Goal: Task Accomplishment & Management: Complete application form

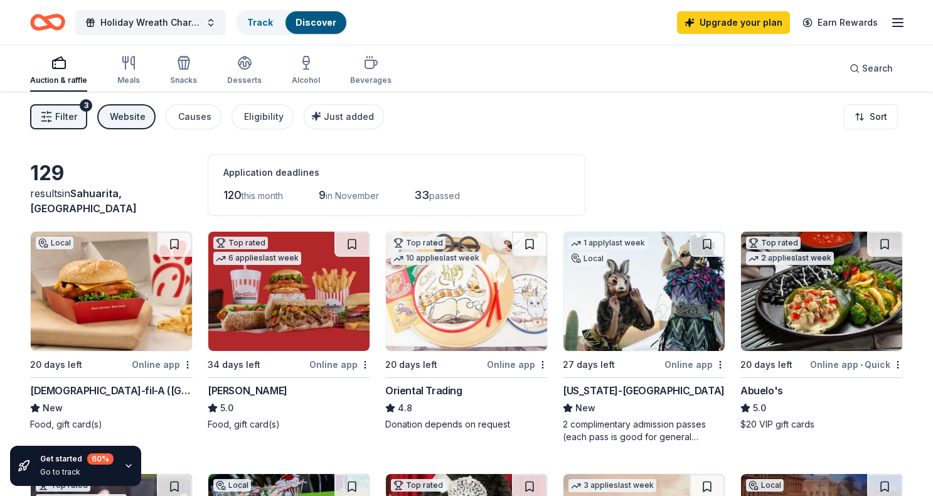
scroll to position [845, 0]
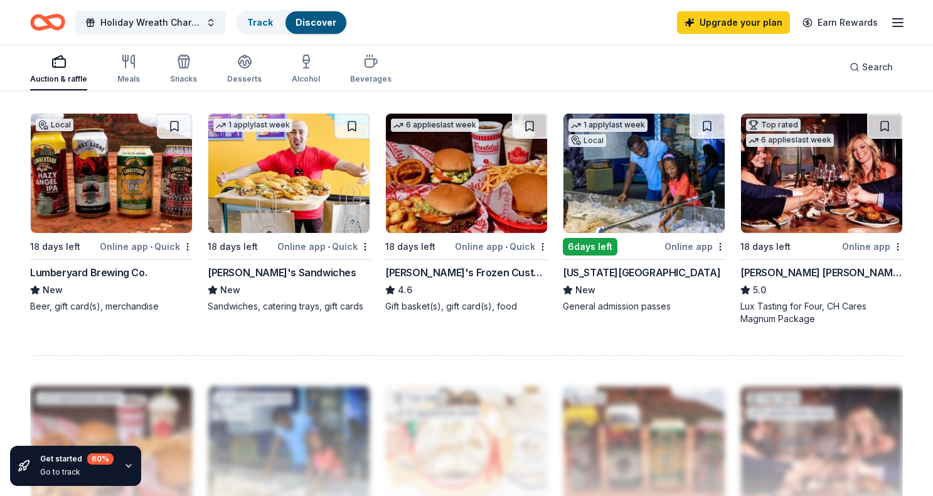
click at [456, 184] on img at bounding box center [466, 173] width 161 height 119
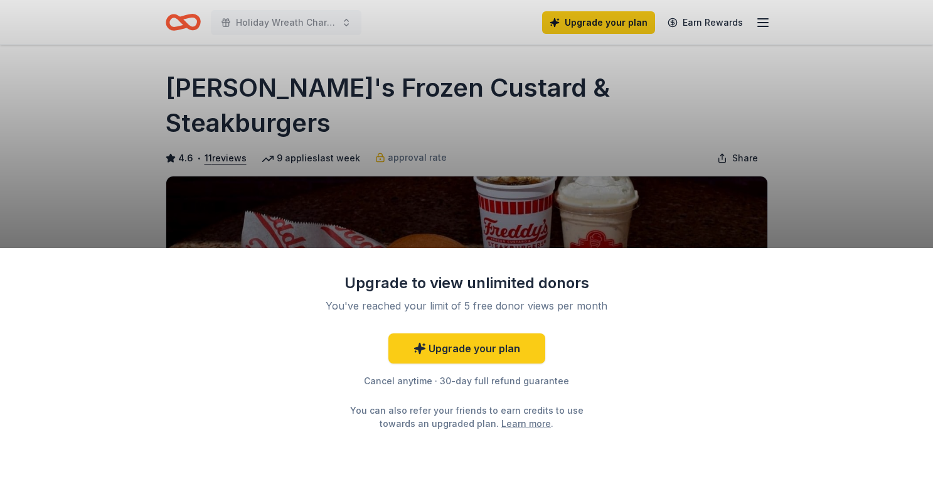
click at [501, 425] on link "Learn more" at bounding box center [526, 423] width 50 height 13
click at [656, 103] on div "Upgrade to view unlimited donors You've reached your limit of 5 free donor view…" at bounding box center [466, 248] width 933 height 496
click at [461, 346] on link "Upgrade your plan" at bounding box center [466, 348] width 157 height 30
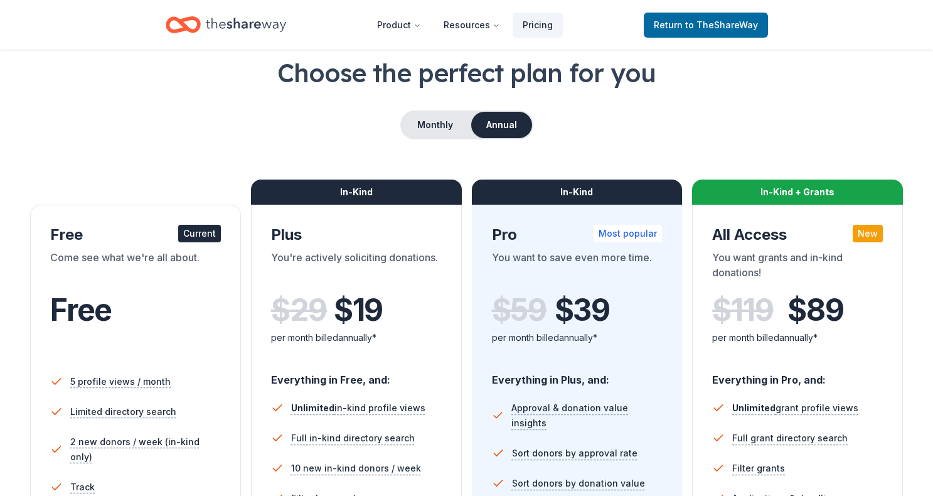
scroll to position [67, 0]
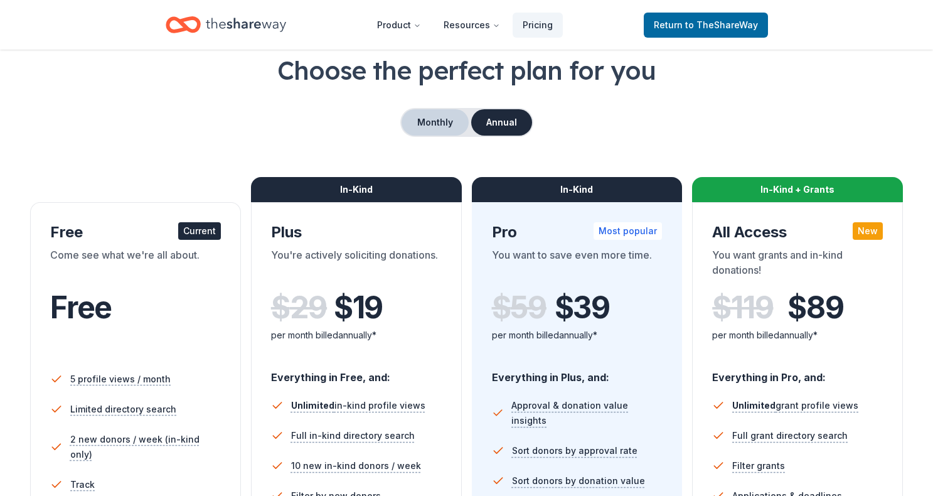
click at [433, 109] on button "Monthly" at bounding box center [435, 122] width 67 height 26
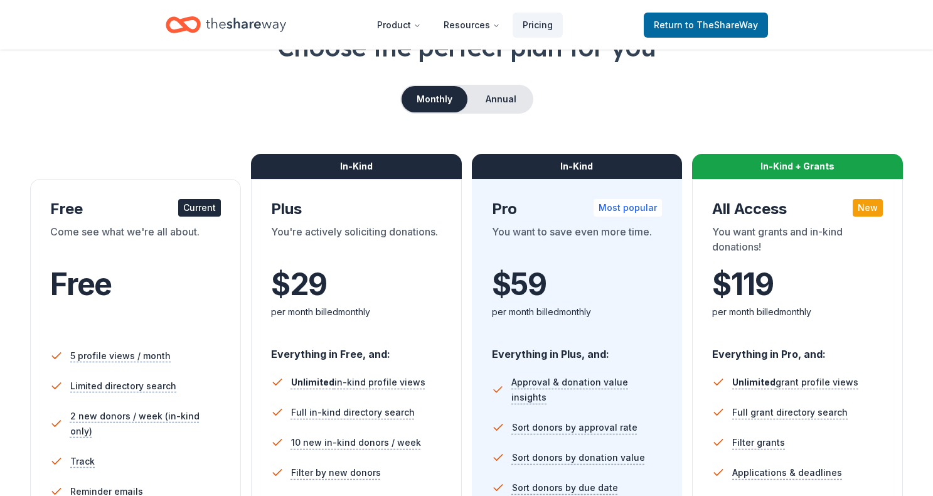
scroll to position [82, 0]
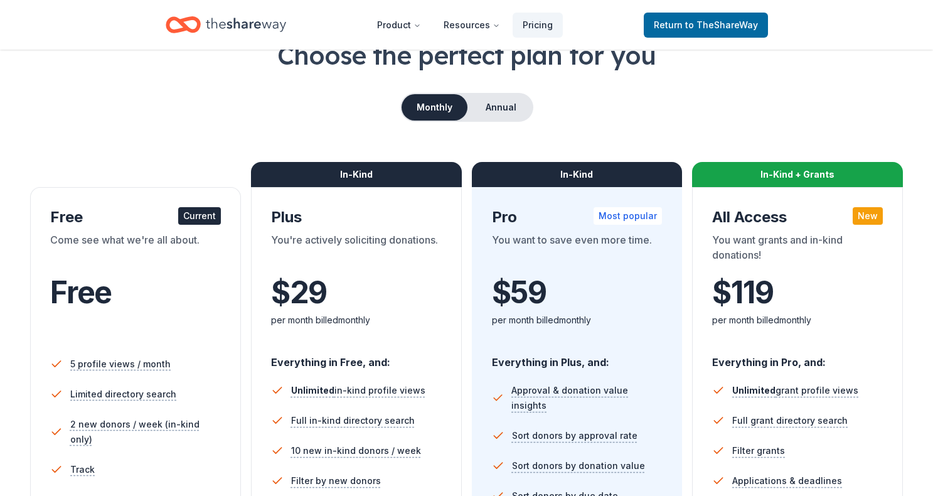
click at [508, 91] on div "Choose the perfect plan for you Monthly Annual Free Current Come see what we're…" at bounding box center [466, 370] width 873 height 664
click at [509, 95] on button "Annual" at bounding box center [501, 107] width 62 height 26
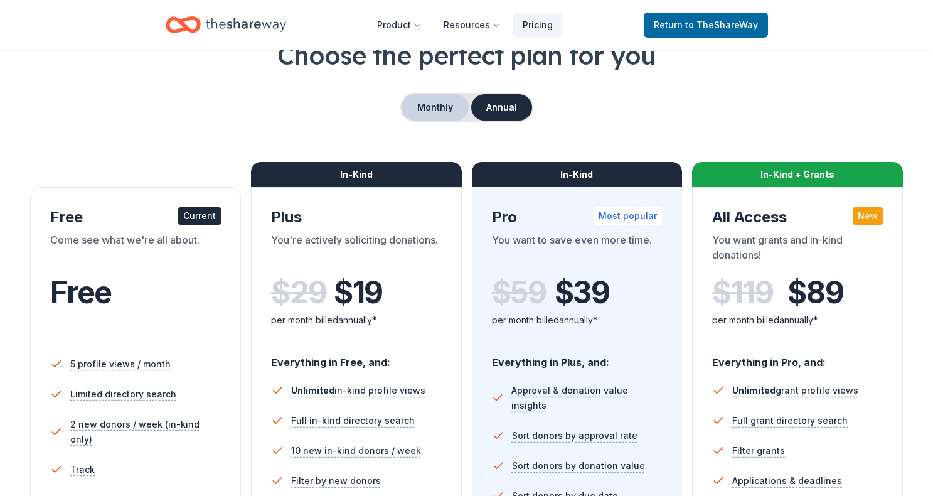
click at [429, 111] on button "Monthly" at bounding box center [435, 107] width 67 height 26
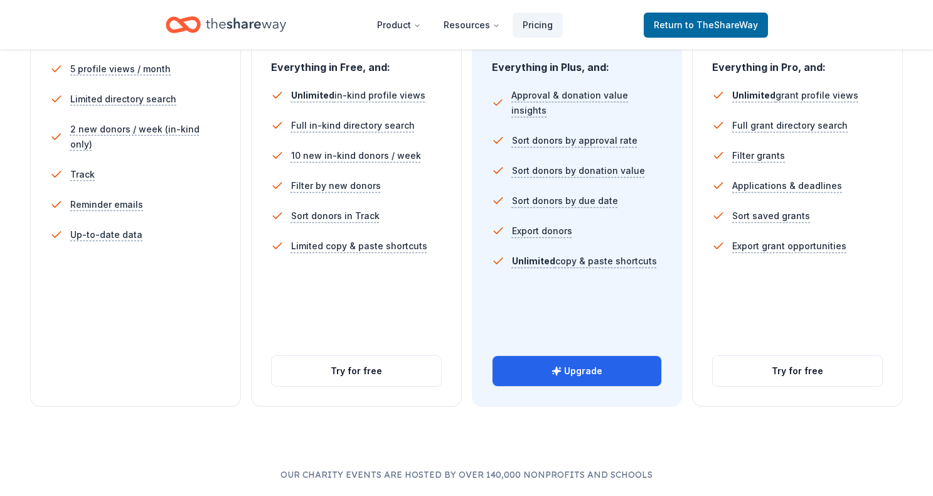
scroll to position [378, 0]
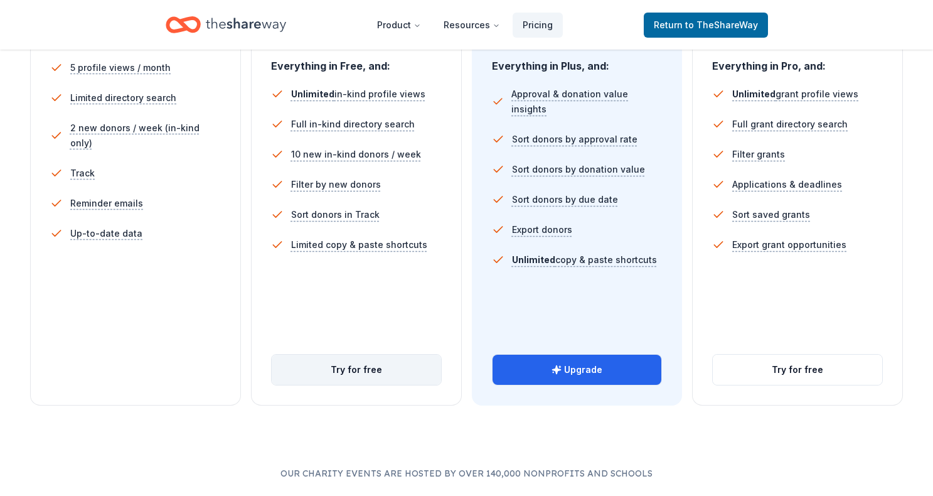
click at [326, 374] on button "Try for free" at bounding box center [356, 370] width 169 height 30
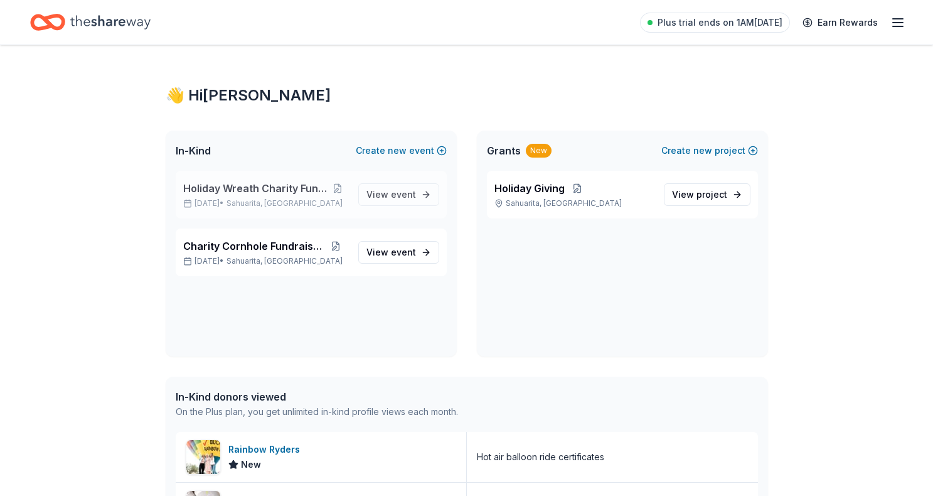
click at [211, 188] on span "Holiday Wreath Charity Fundraiser" at bounding box center [255, 188] width 144 height 15
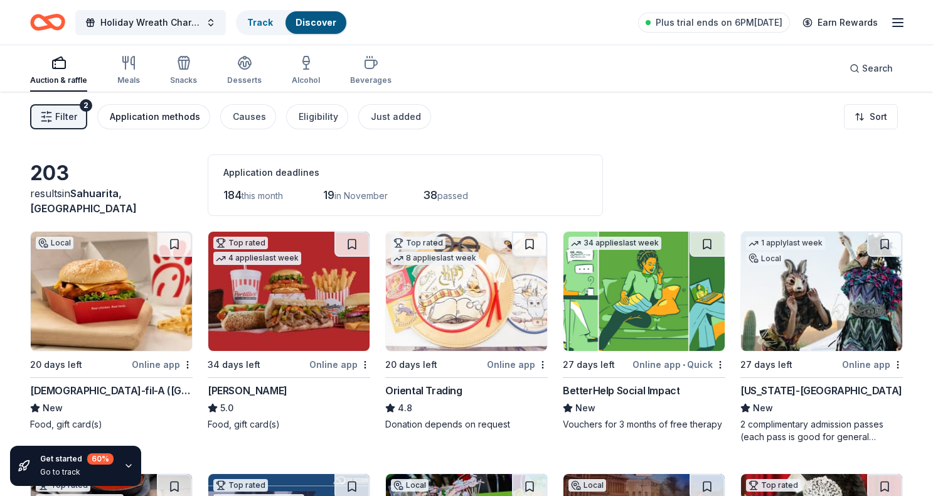
click at [191, 117] on div "Application methods" at bounding box center [155, 116] width 90 height 15
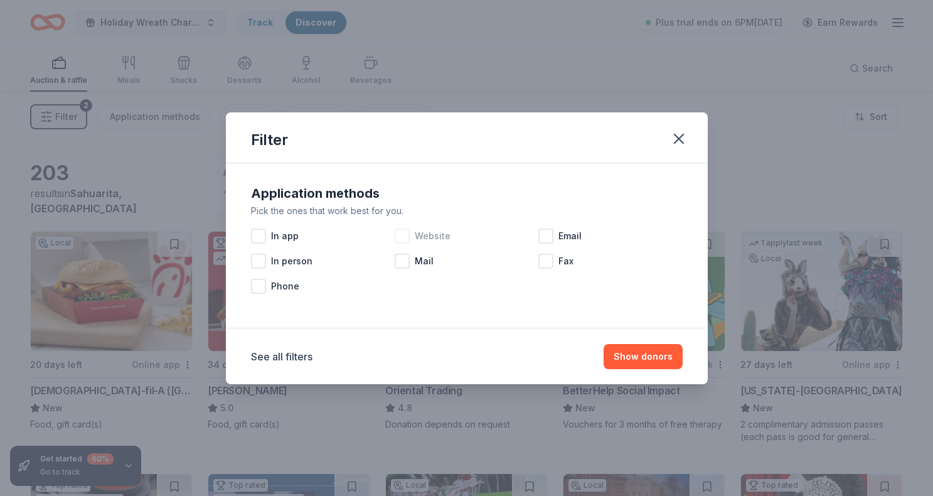
click at [411, 238] on div "Website" at bounding box center [467, 235] width 144 height 25
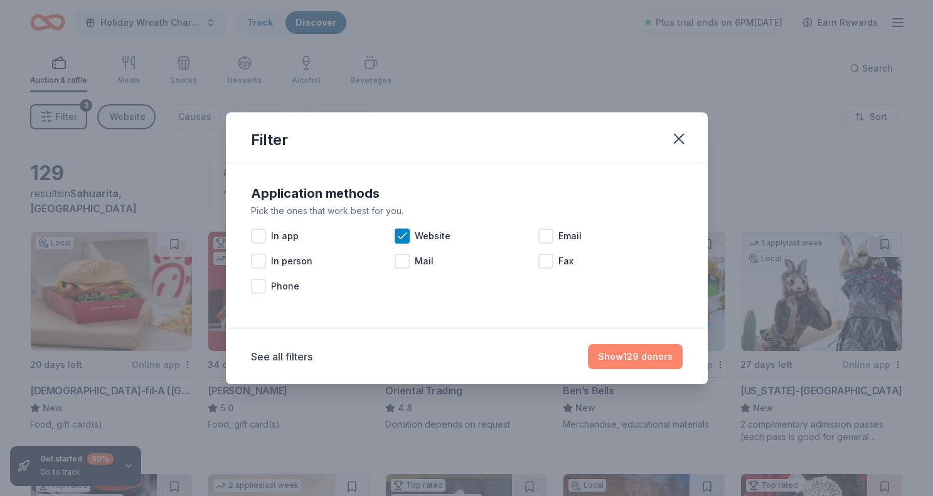
click at [644, 356] on button "Show 129 donors" at bounding box center [635, 356] width 95 height 25
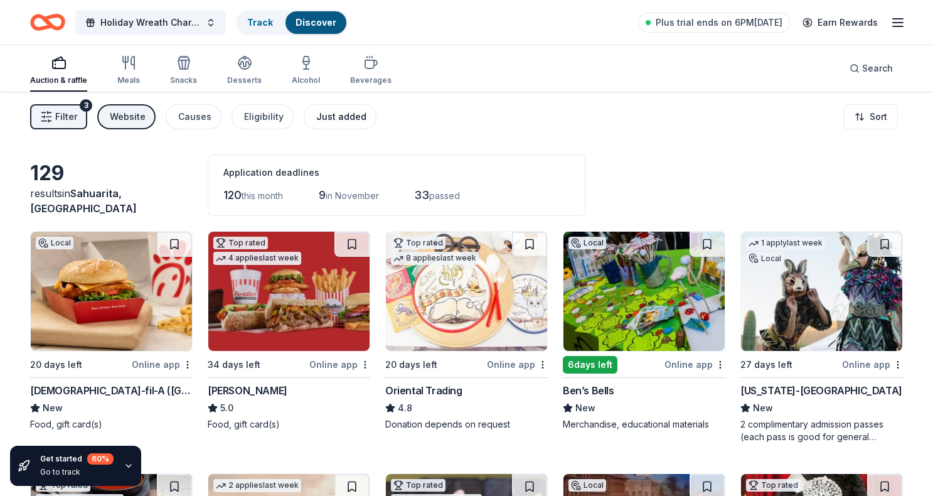
click at [329, 119] on div "Just added" at bounding box center [341, 116] width 50 height 15
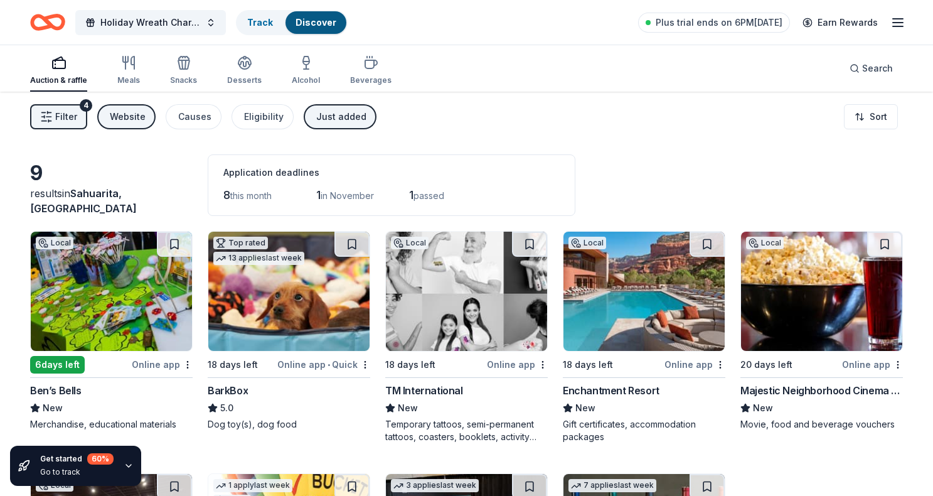
click at [329, 119] on div "Just added" at bounding box center [341, 116] width 50 height 15
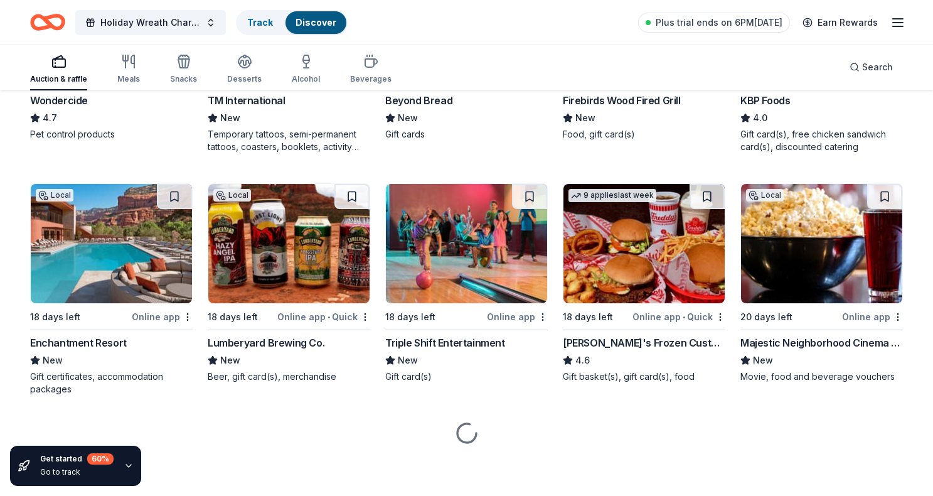
scroll to position [774, 0]
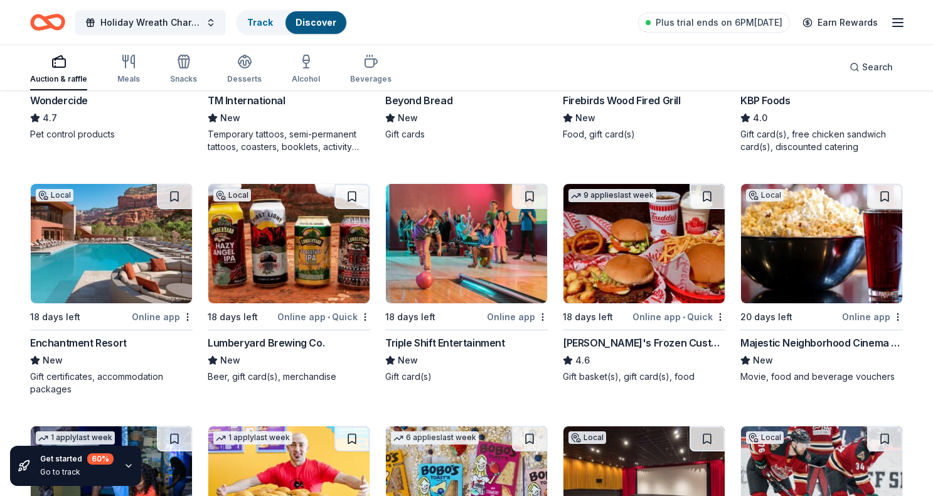
click at [105, 339] on div "Enchantment Resort" at bounding box center [78, 342] width 97 height 15
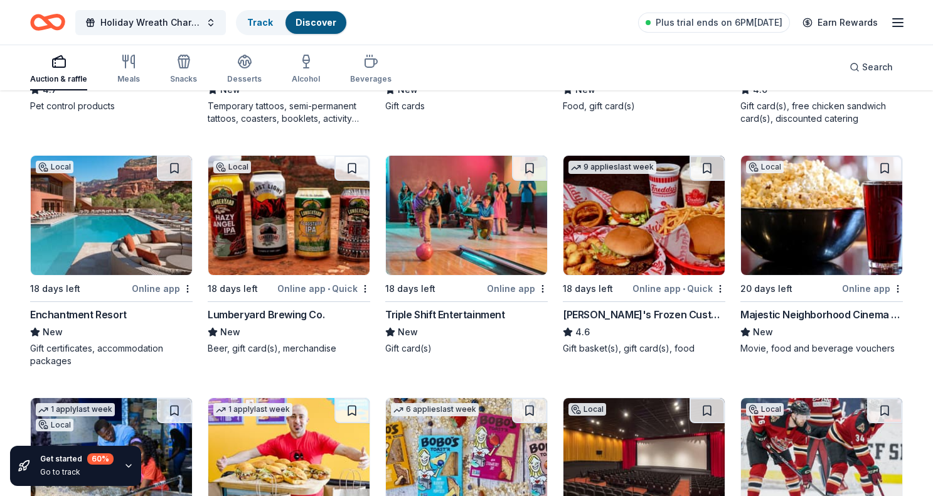
click at [97, 313] on div "Enchantment Resort" at bounding box center [78, 314] width 97 height 15
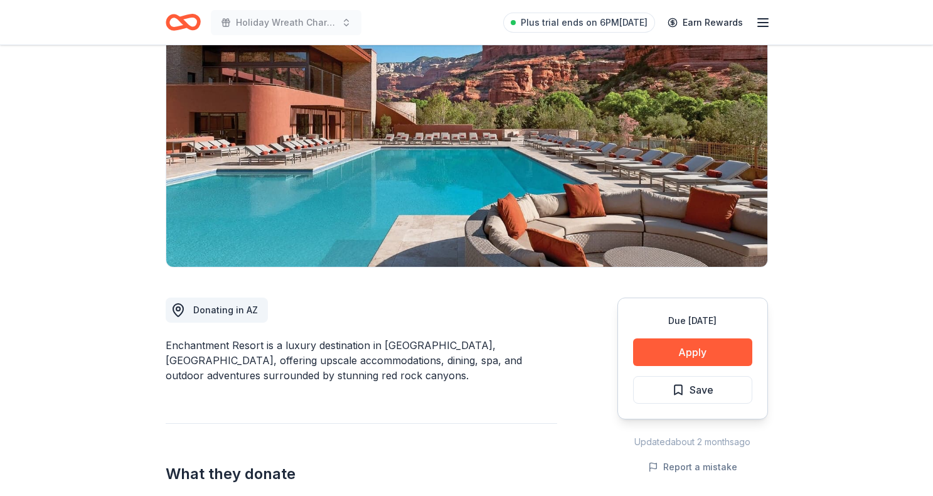
scroll to position [117, 0]
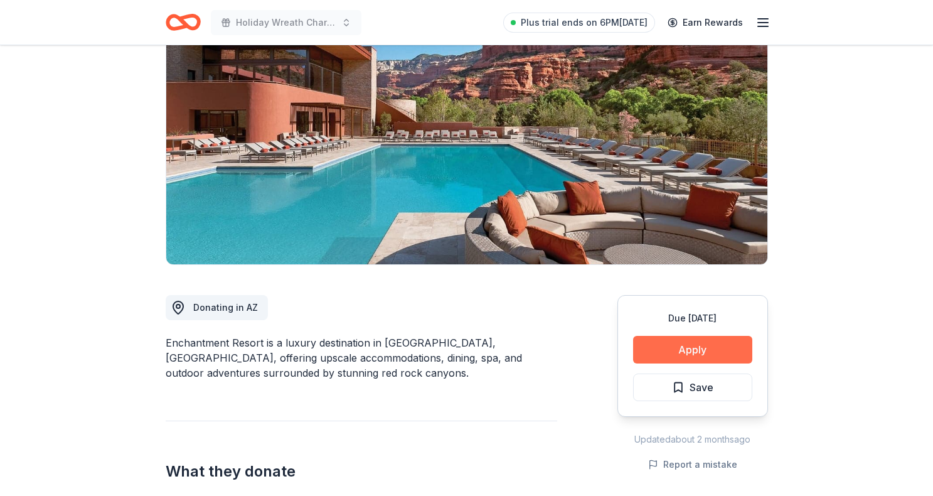
click at [669, 351] on button "Apply" at bounding box center [692, 350] width 119 height 28
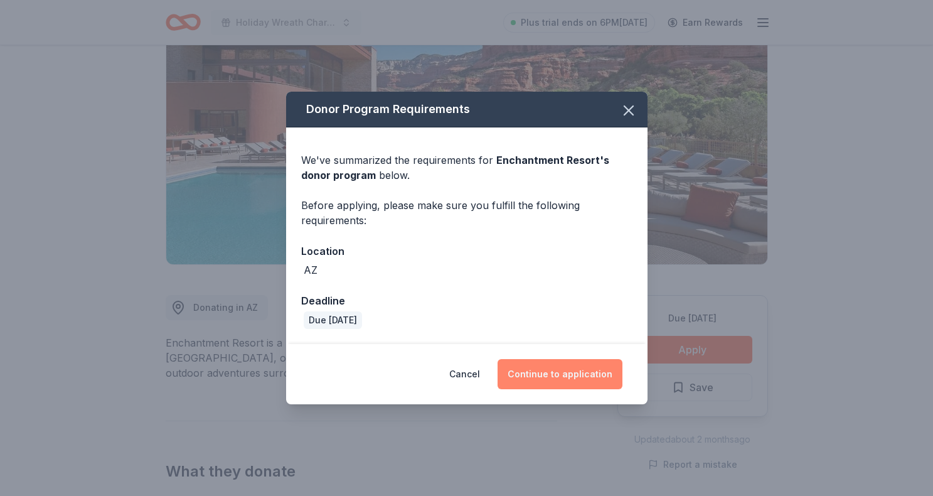
click at [543, 369] on button "Continue to application" at bounding box center [560, 374] width 125 height 30
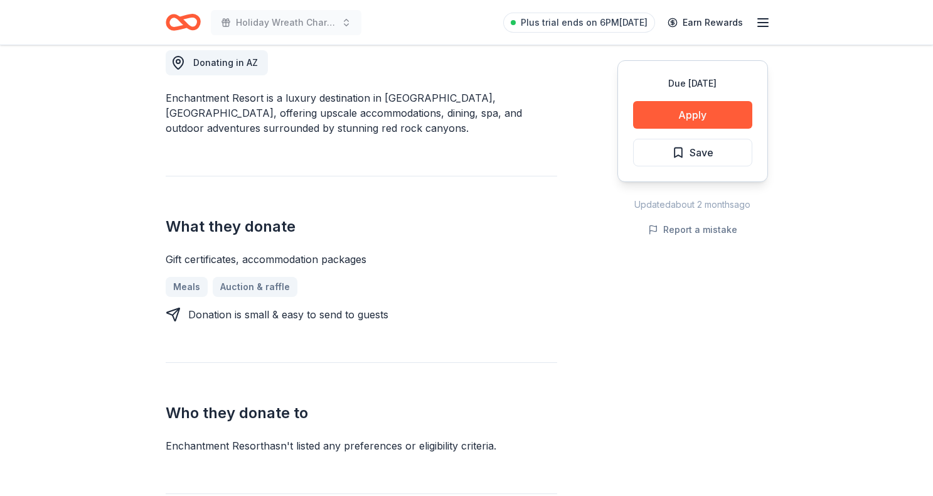
scroll to position [340, 0]
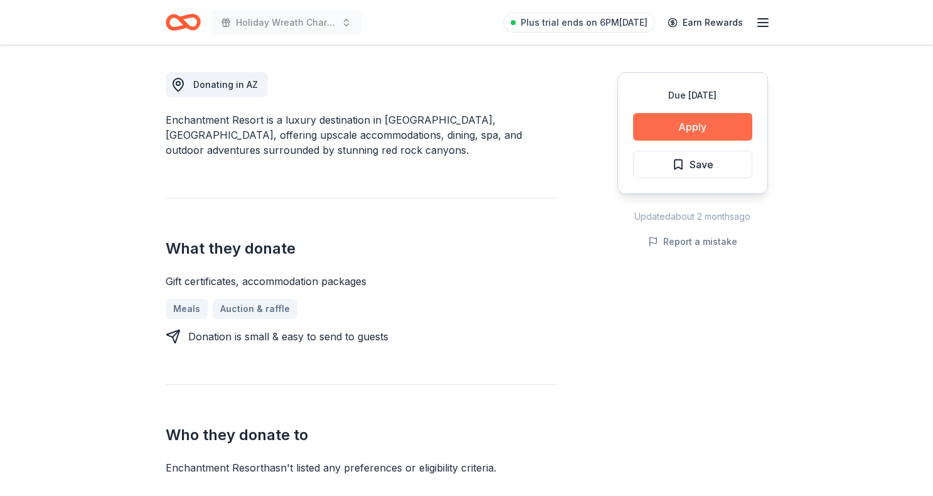
click at [707, 126] on button "Apply" at bounding box center [692, 127] width 119 height 28
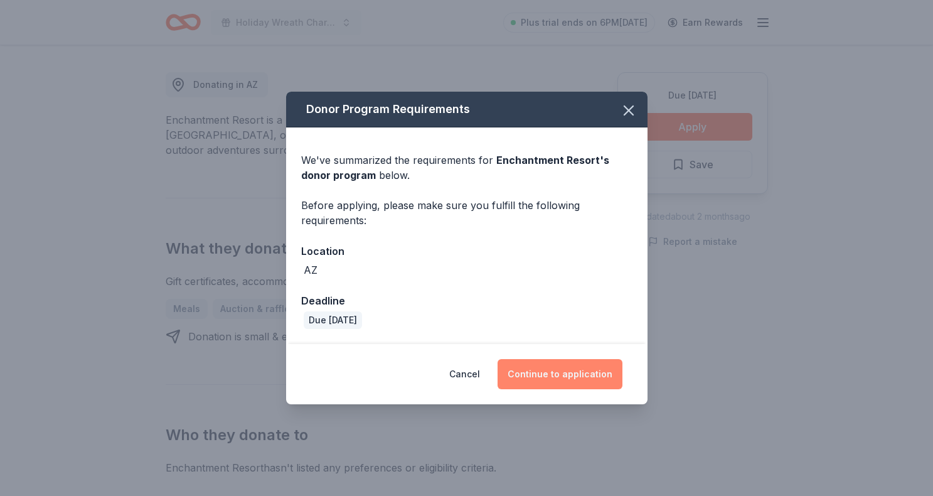
click at [572, 370] on button "Continue to application" at bounding box center [560, 374] width 125 height 30
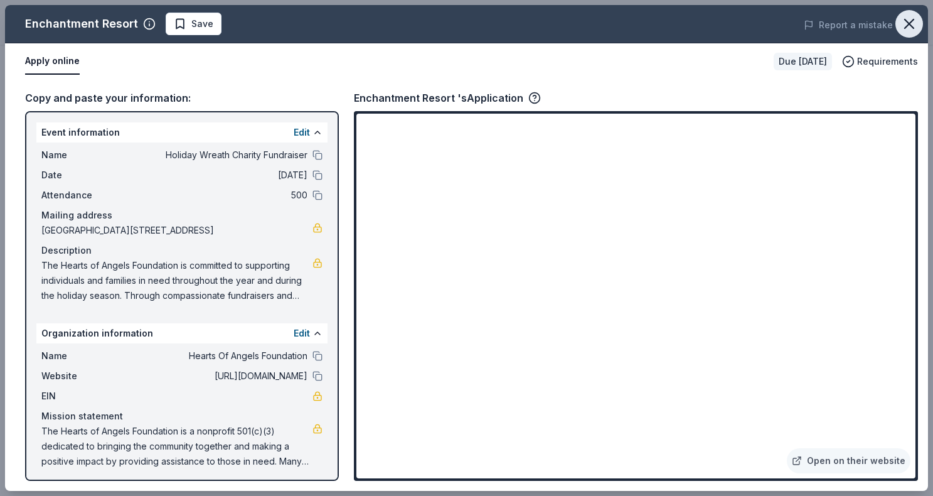
click at [911, 24] on icon "button" at bounding box center [910, 24] width 18 height 18
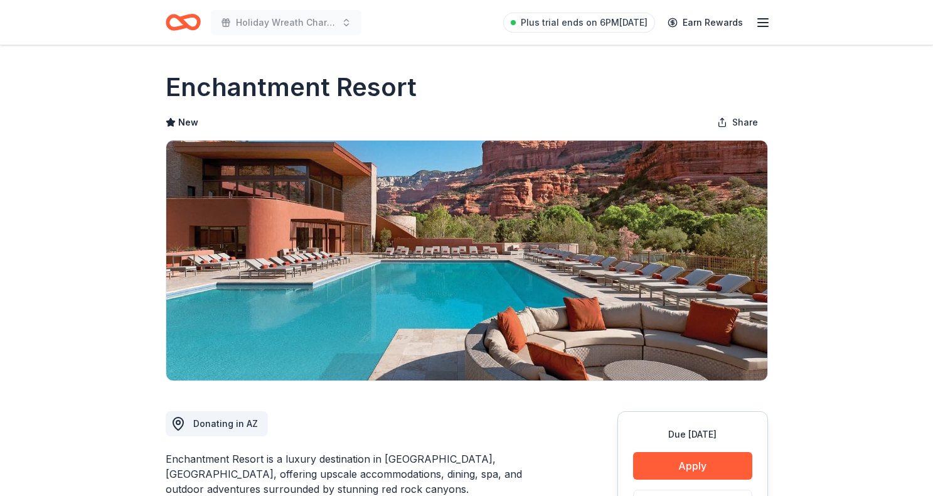
scroll to position [1, 0]
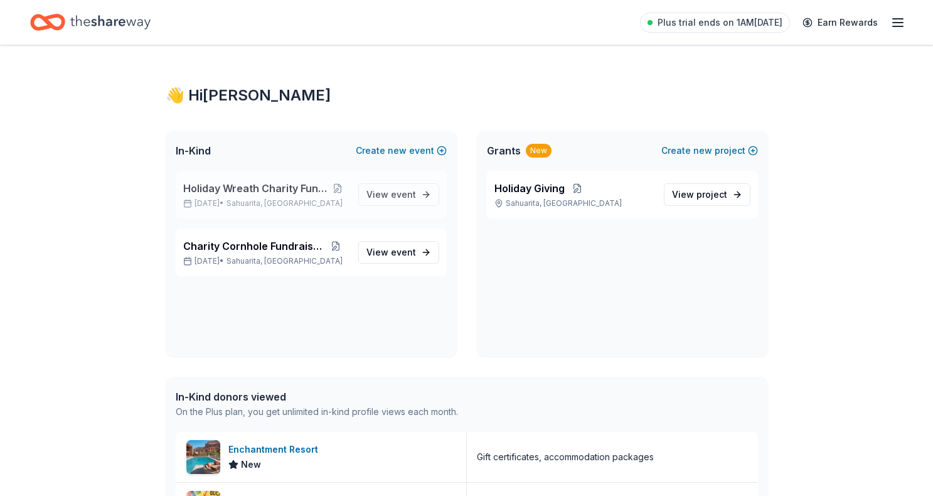
click at [308, 186] on span "Holiday Wreath Charity Fundraiser" at bounding box center [255, 188] width 144 height 15
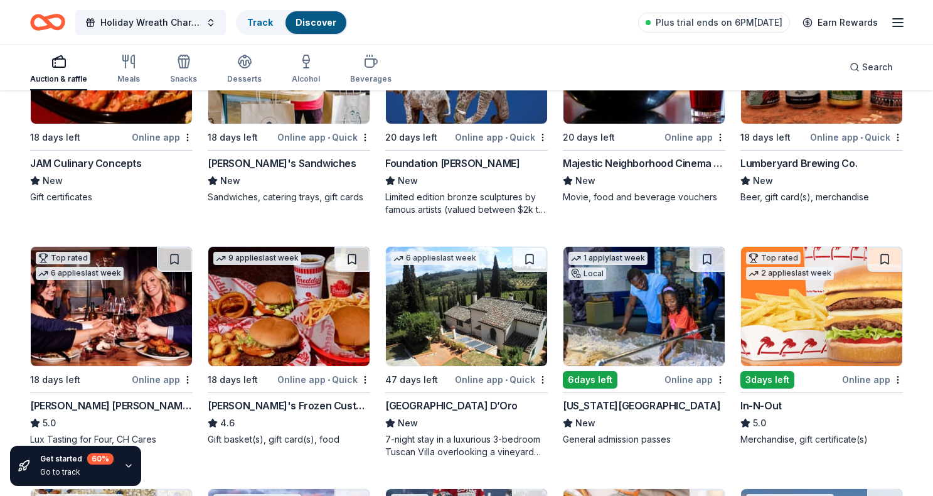
scroll to position [1195, 0]
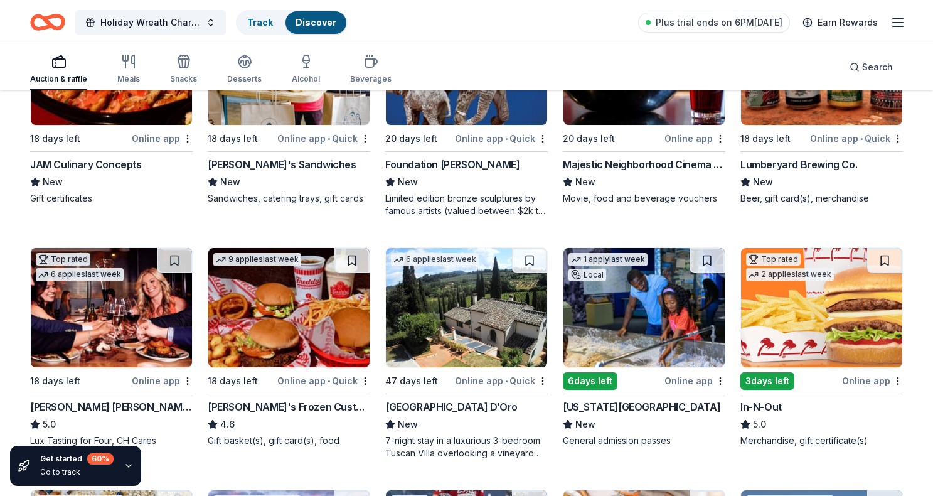
click at [781, 170] on div "Lumberyard Brewing Co." at bounding box center [799, 164] width 117 height 15
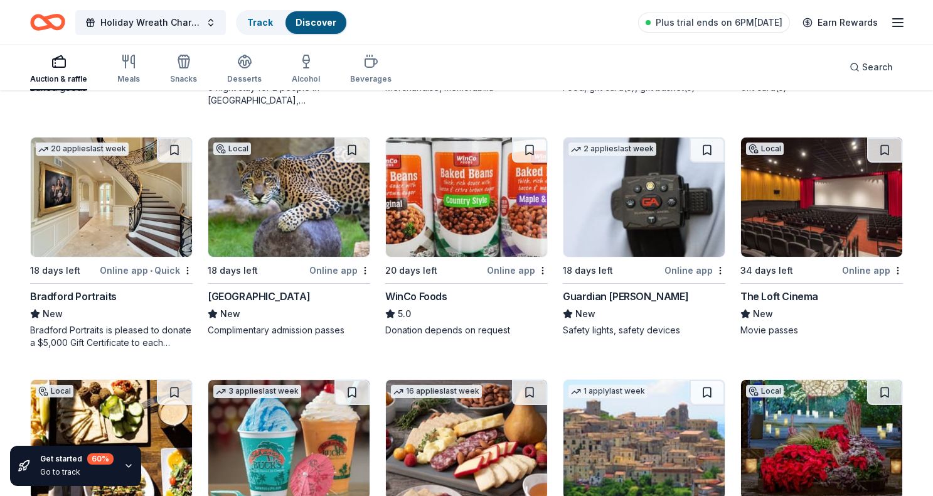
scroll to position [1791, 0]
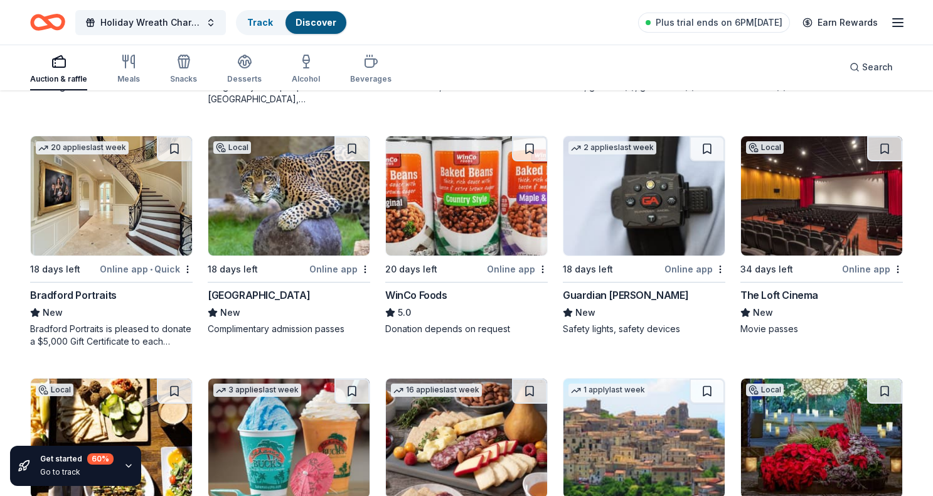
click at [793, 250] on img at bounding box center [821, 195] width 161 height 119
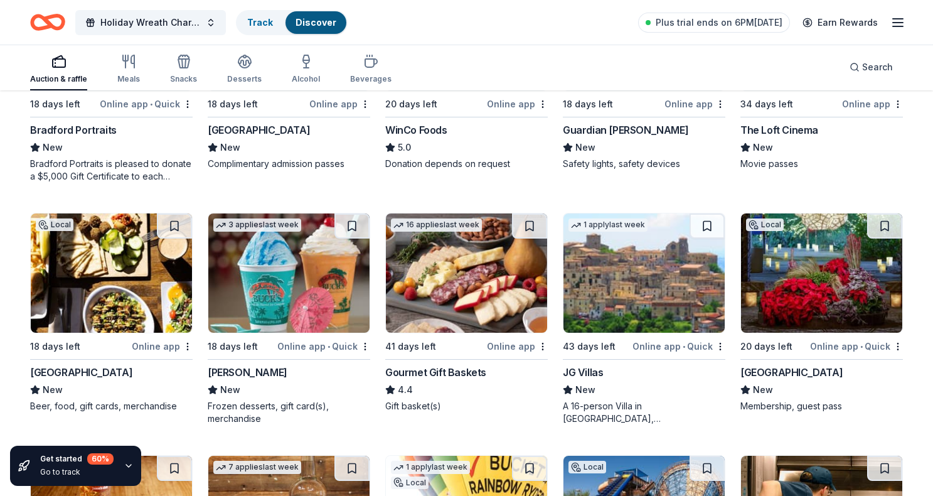
scroll to position [1957, 0]
click at [463, 324] on img at bounding box center [466, 272] width 161 height 119
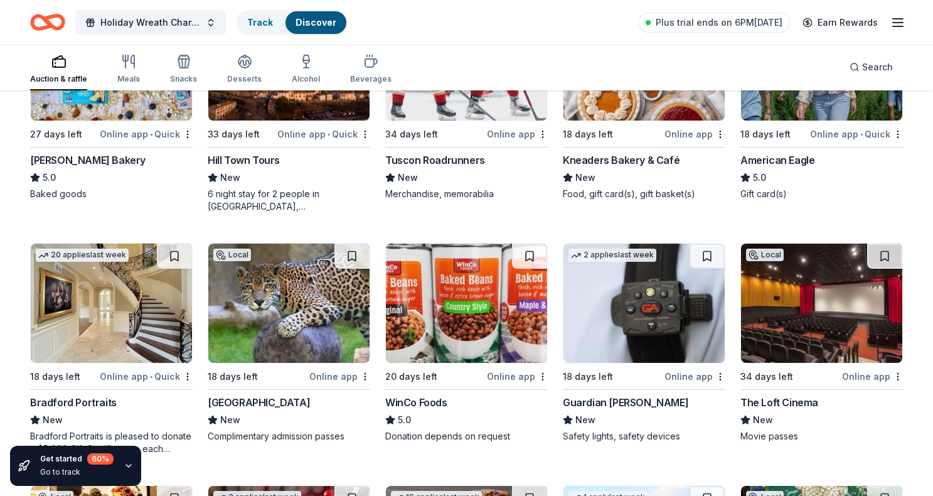
scroll to position [1684, 0]
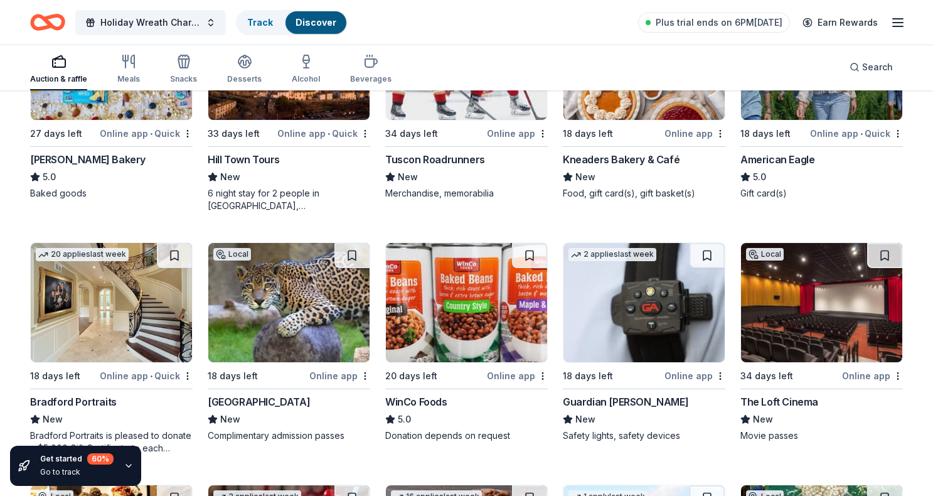
click at [626, 317] on img at bounding box center [644, 302] width 161 height 119
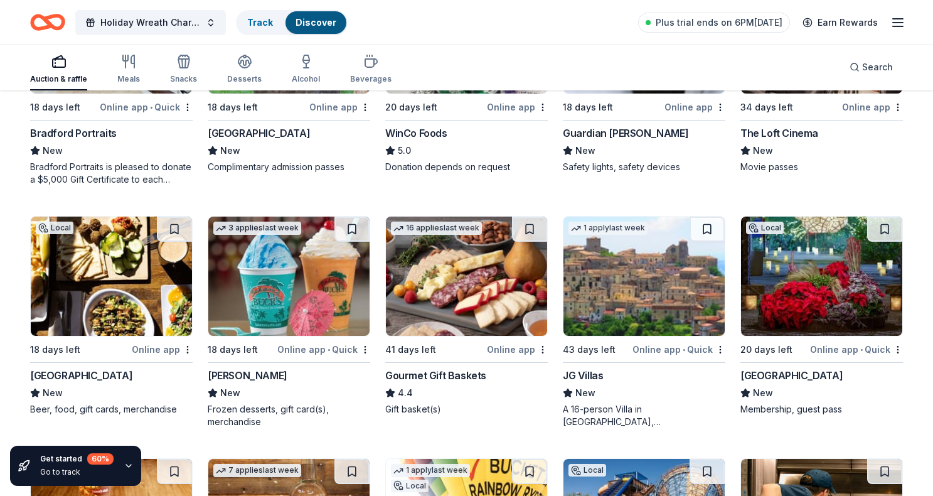
scroll to position [1954, 0]
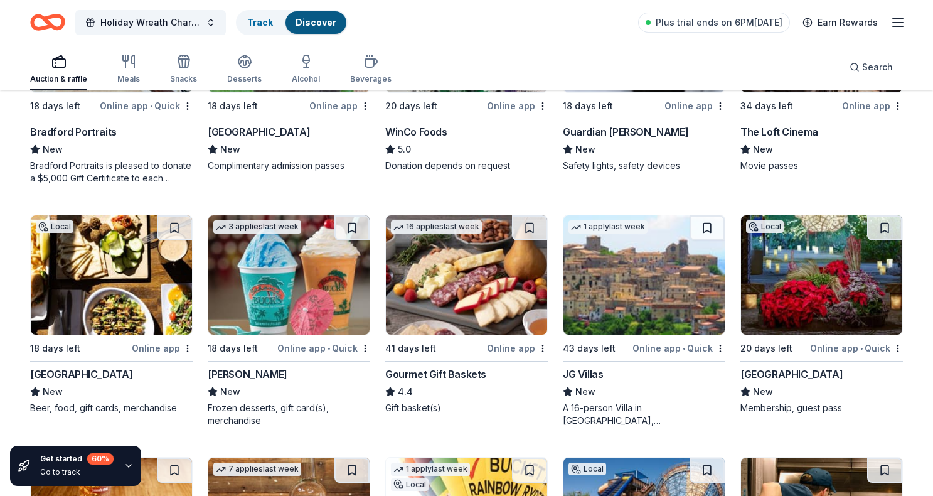
click at [646, 333] on img at bounding box center [644, 274] width 161 height 119
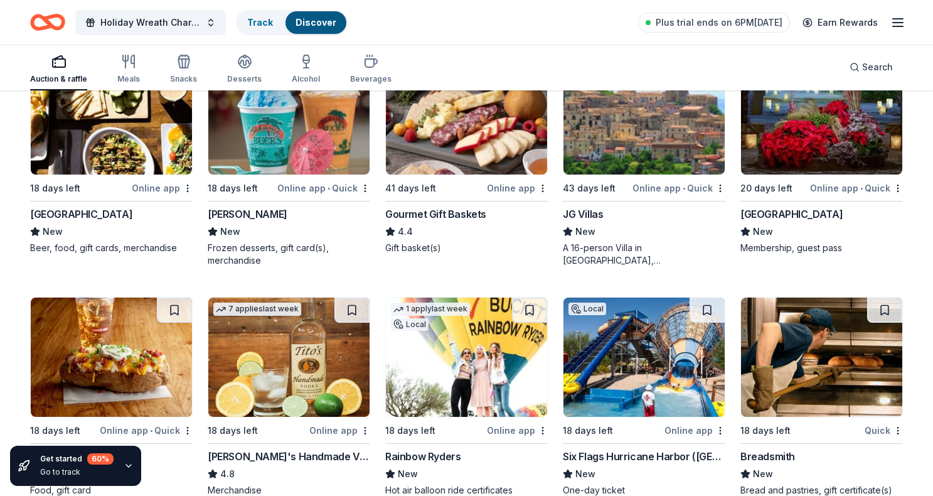
scroll to position [2111, 0]
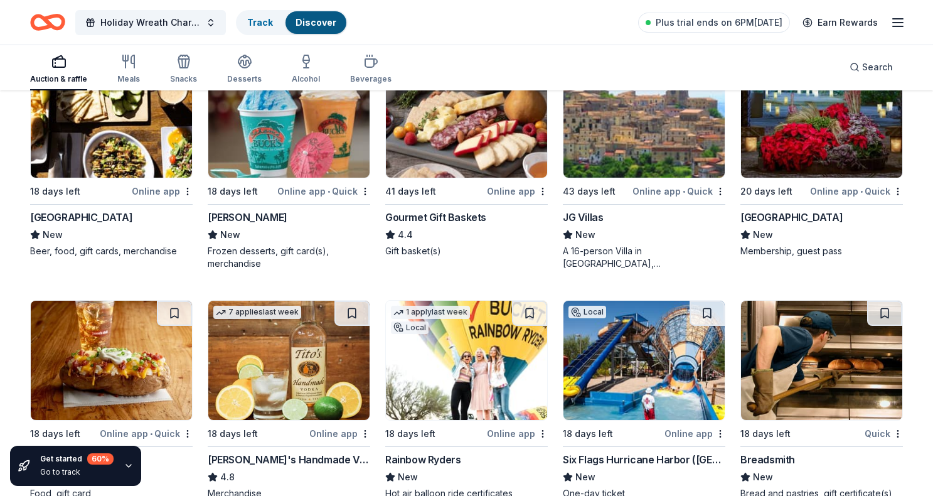
click at [810, 222] on div "Desert Botanical Garden" at bounding box center [792, 217] width 102 height 15
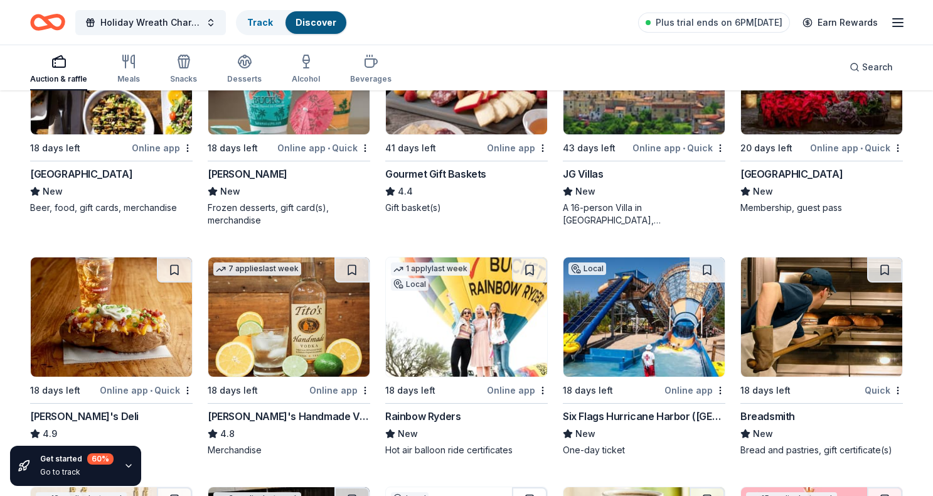
scroll to position [2159, 0]
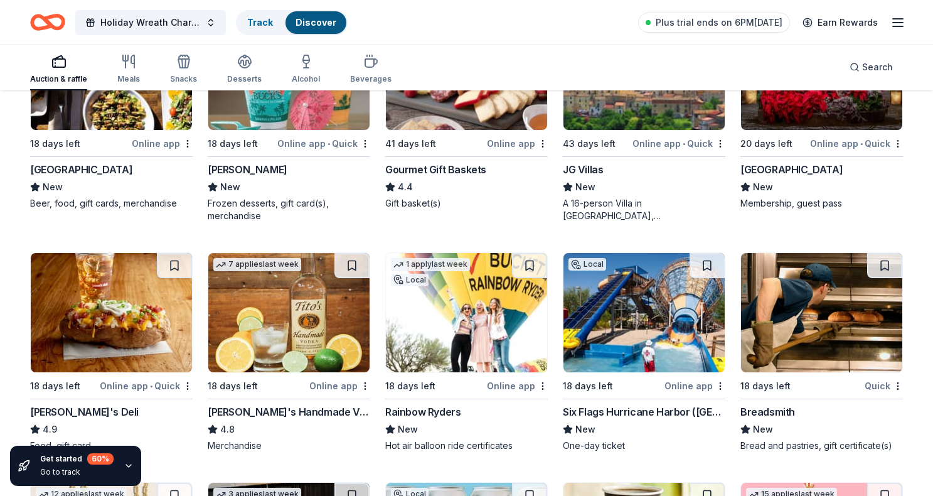
click at [621, 327] on img at bounding box center [644, 312] width 161 height 119
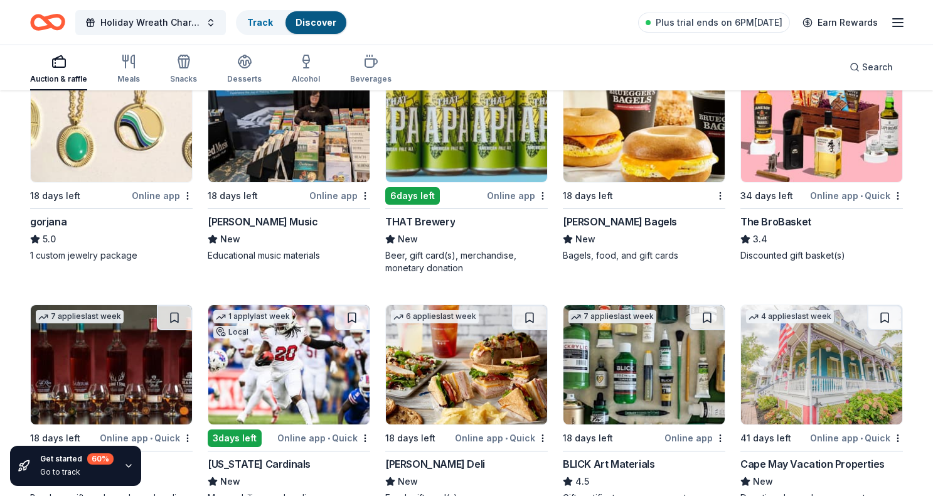
scroll to position [2581, 0]
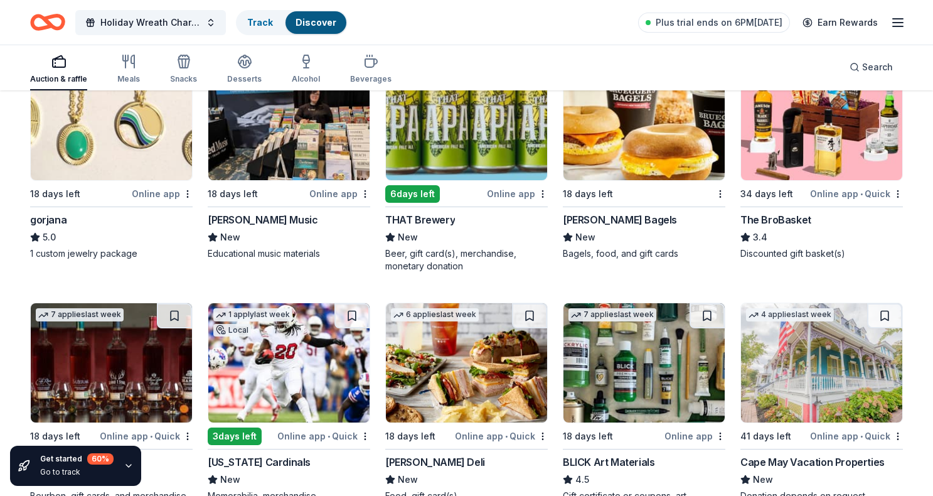
click at [591, 218] on div "Bruegger's Bagels" at bounding box center [620, 219] width 114 height 15
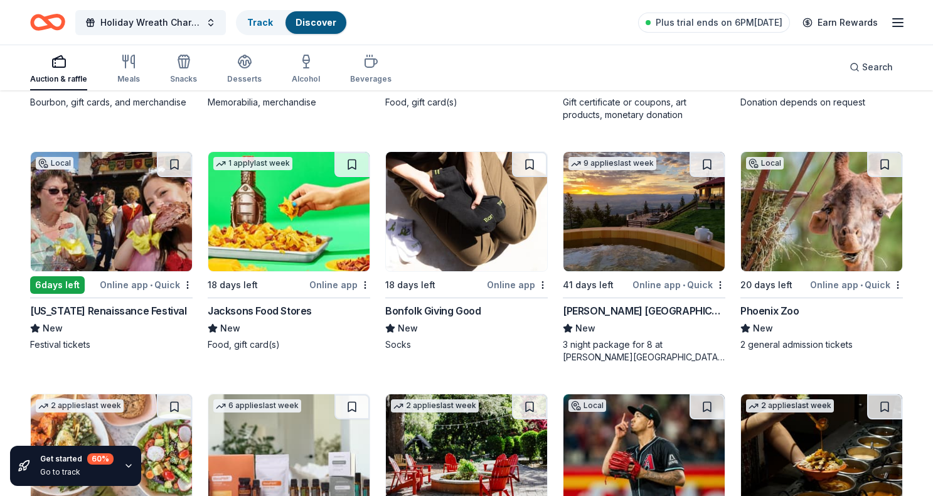
scroll to position [2976, 0]
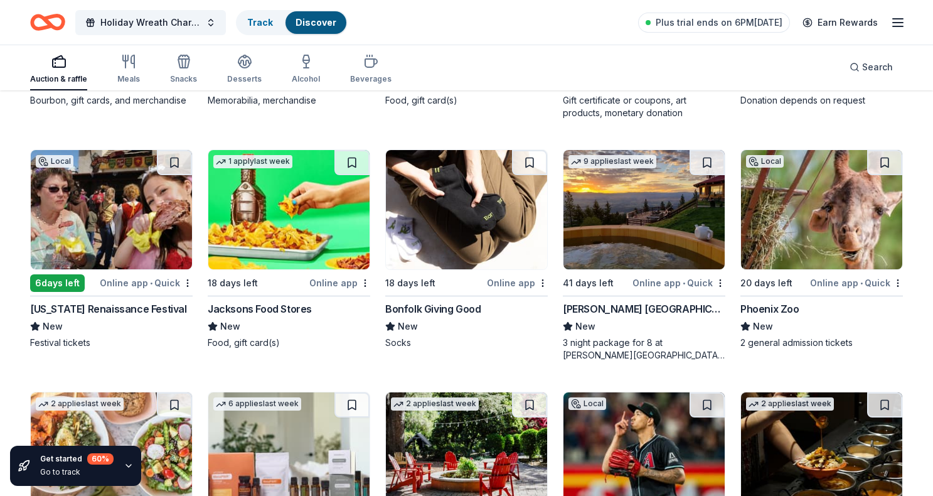
click at [153, 309] on div "[US_STATE] Renaissance Festival" at bounding box center [108, 308] width 157 height 15
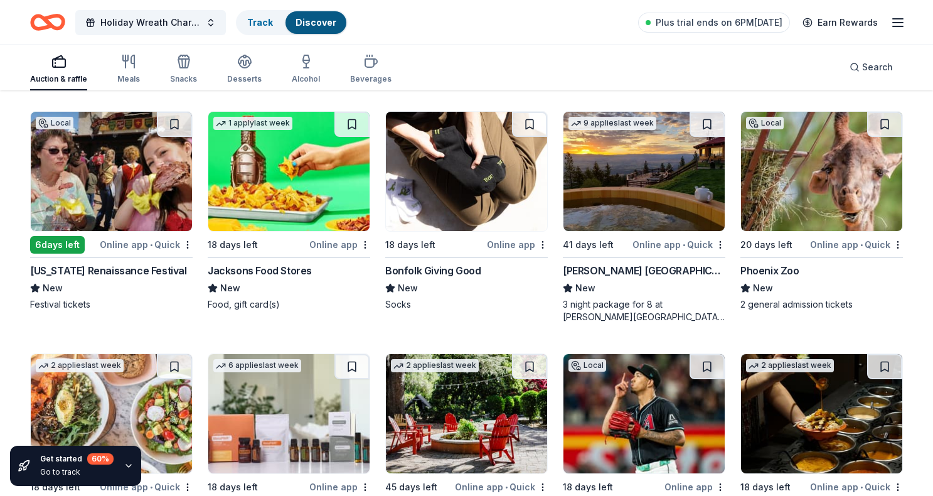
scroll to position [3014, 0]
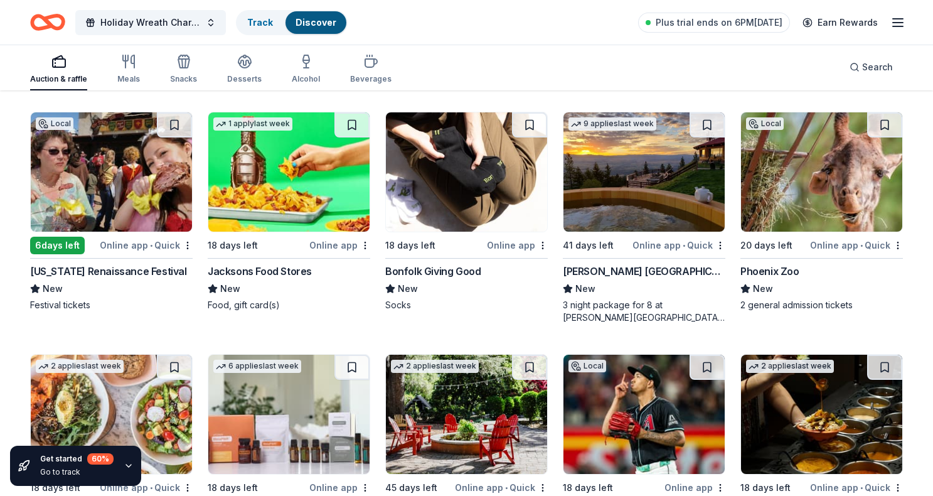
click at [822, 185] on img at bounding box center [821, 171] width 161 height 119
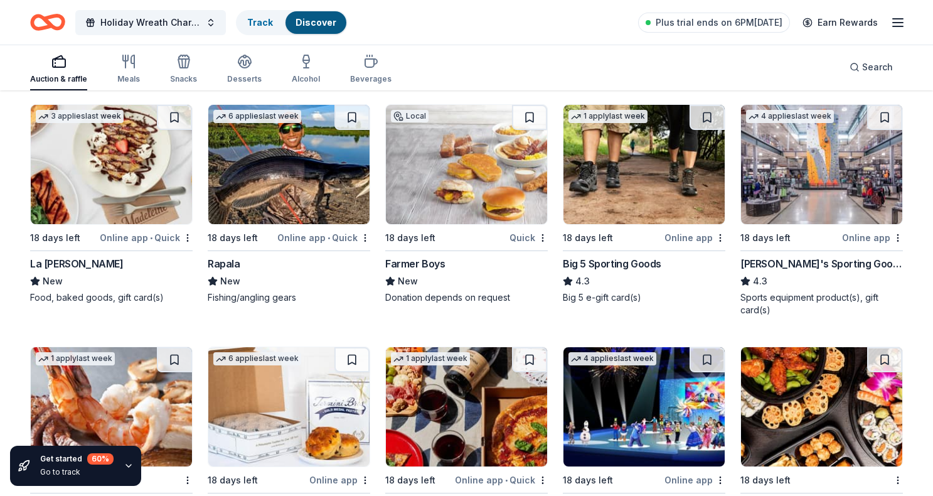
scroll to position [4463, 0]
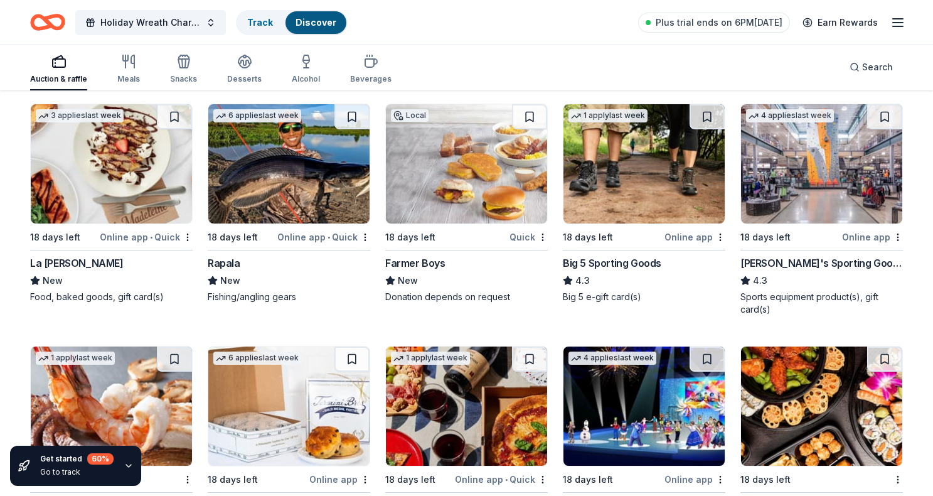
click at [627, 264] on div "Big 5 Sporting Goods" at bounding box center [612, 262] width 99 height 15
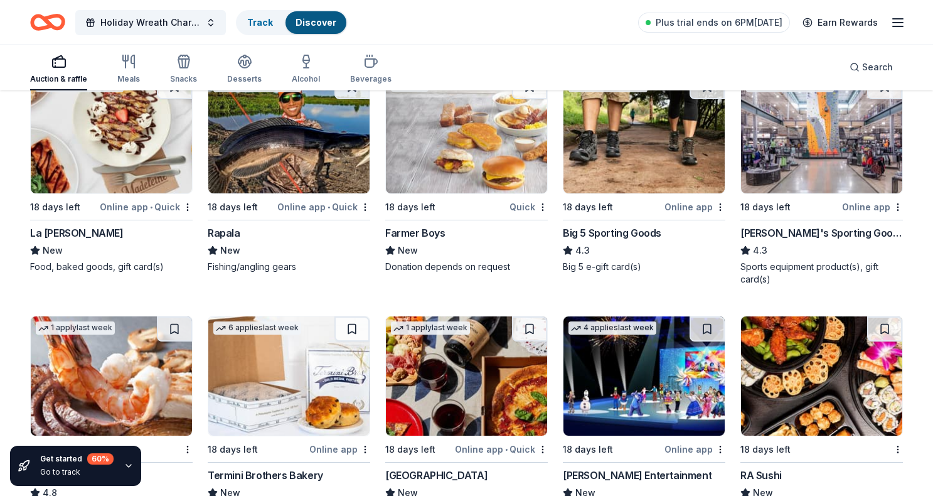
scroll to position [4471, 0]
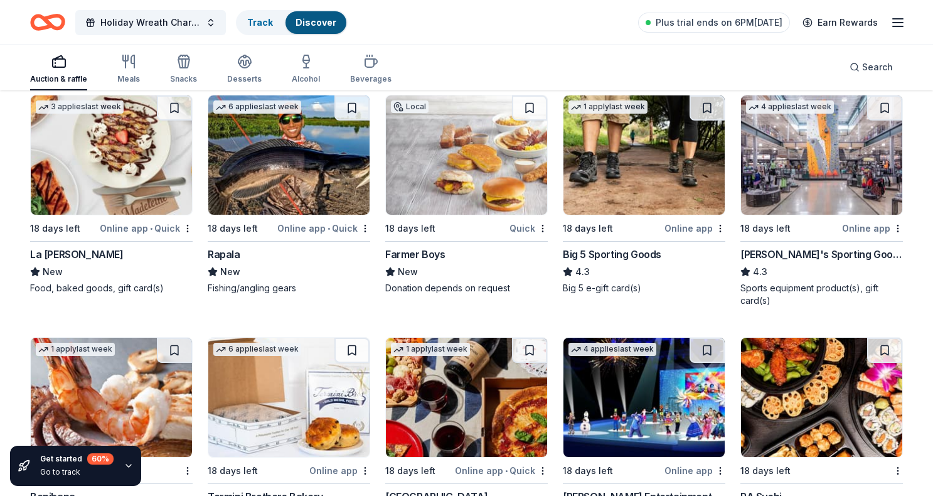
click at [797, 191] on img at bounding box center [821, 154] width 161 height 119
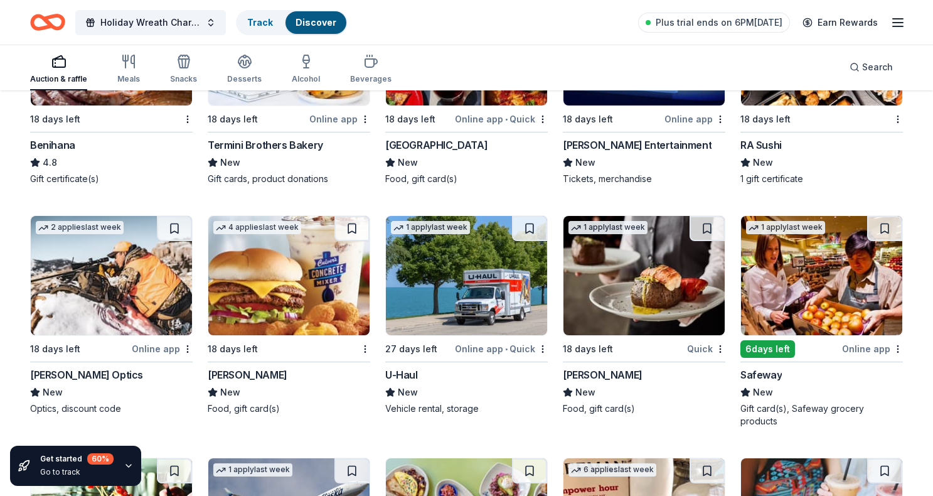
scroll to position [4825, 0]
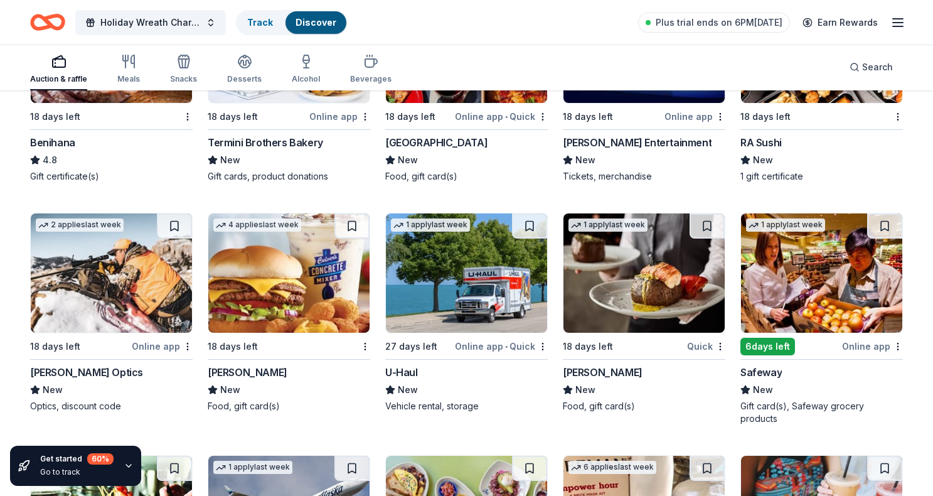
click at [263, 319] on img at bounding box center [288, 272] width 161 height 119
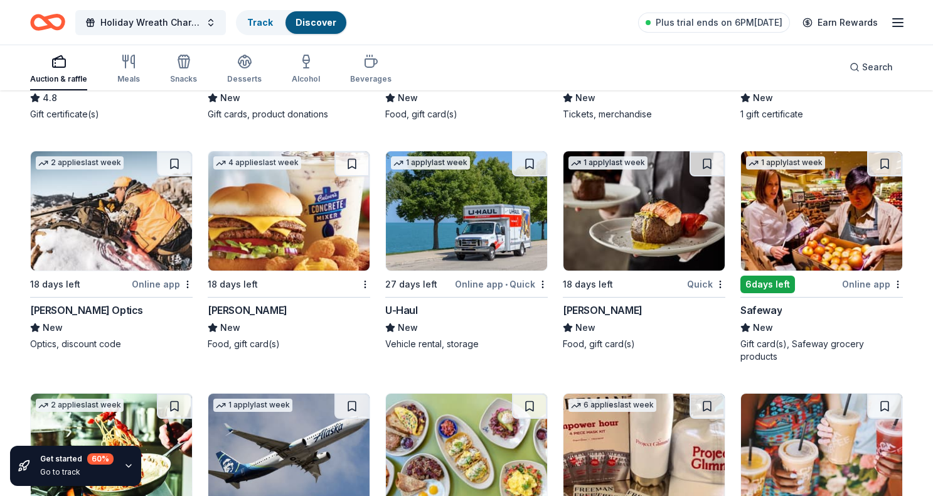
scroll to position [4891, 0]
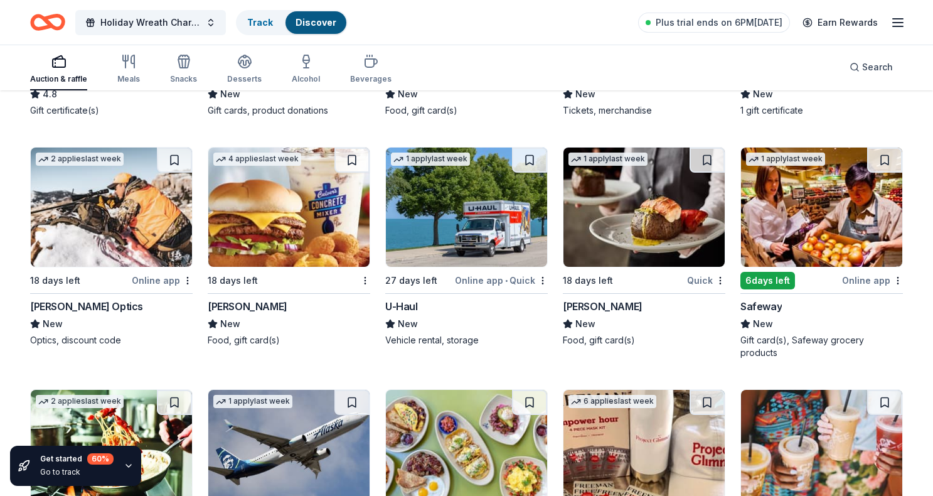
click at [817, 223] on img at bounding box center [821, 206] width 161 height 119
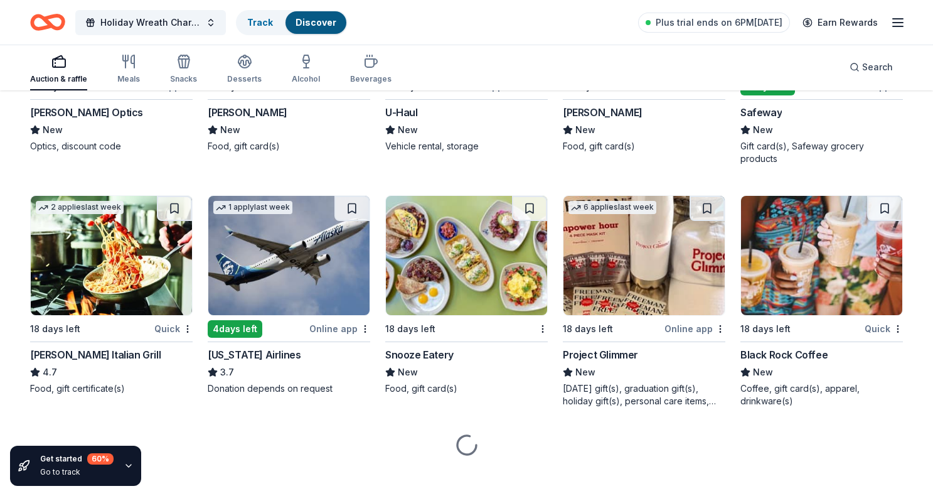
scroll to position [5084, 0]
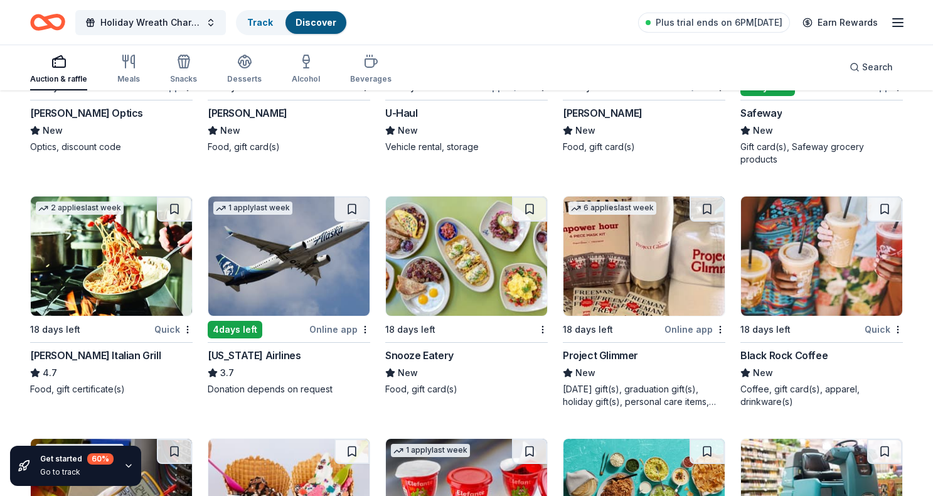
click at [786, 348] on div "Black Rock Coffee" at bounding box center [784, 355] width 87 height 15
click at [72, 348] on div "Carrabba's Italian Grill" at bounding box center [95, 355] width 131 height 15
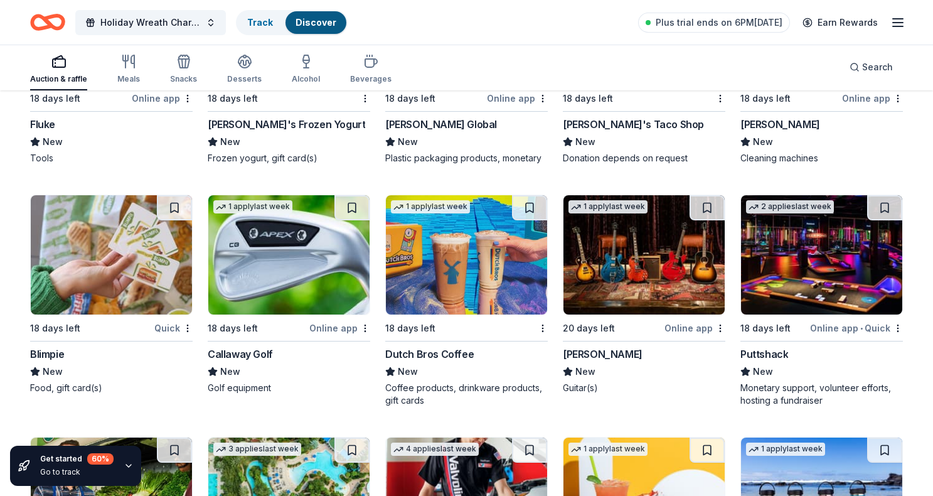
scroll to position [5556, 0]
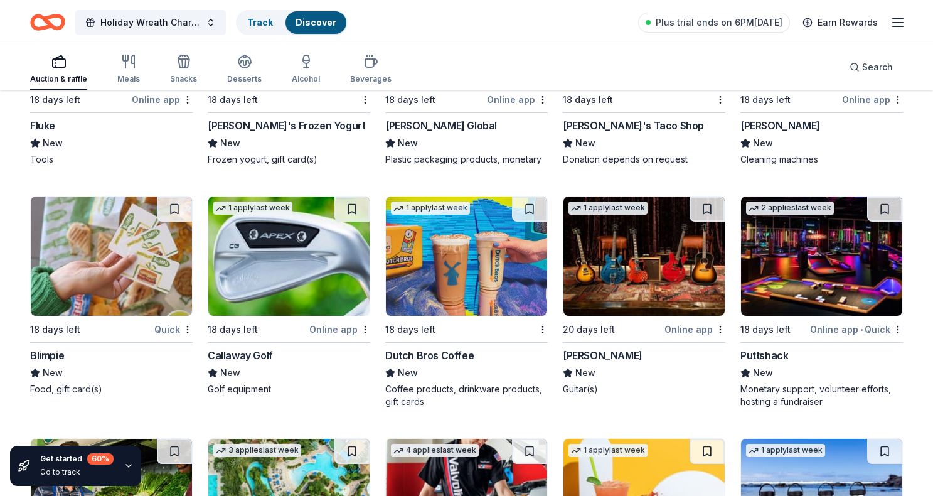
click at [443, 348] on div "Dutch Bros Coffee" at bounding box center [429, 355] width 88 height 15
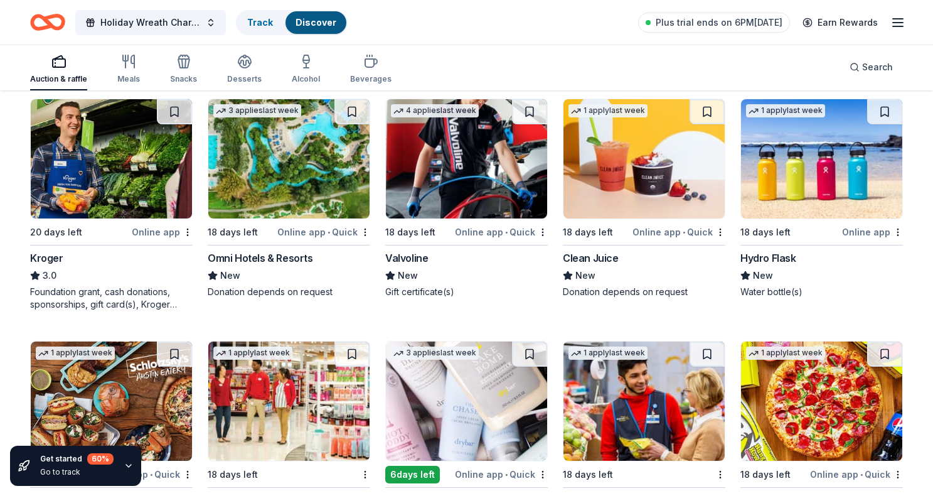
scroll to position [5903, 0]
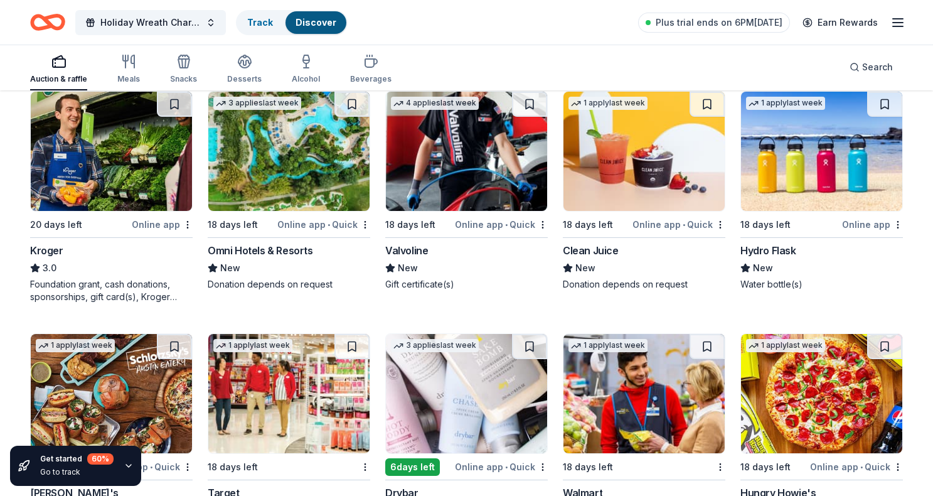
click at [784, 190] on img at bounding box center [821, 151] width 161 height 119
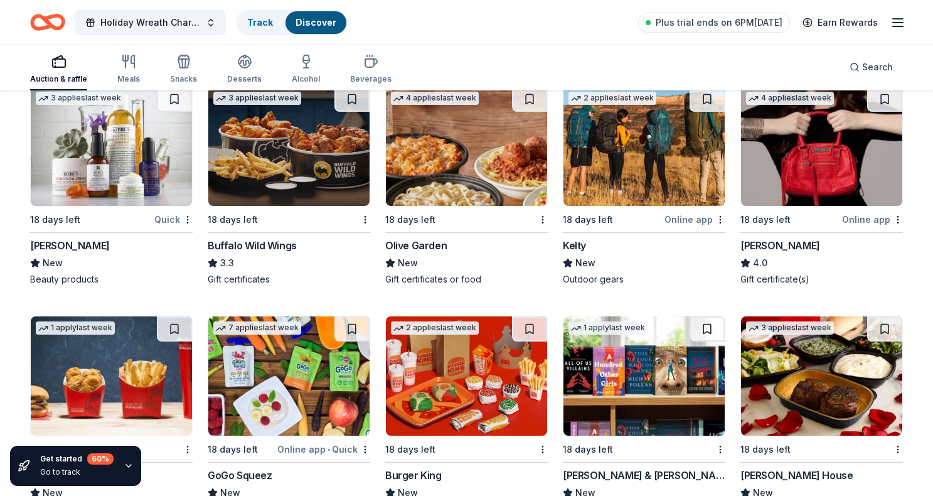
scroll to position [6643, 0]
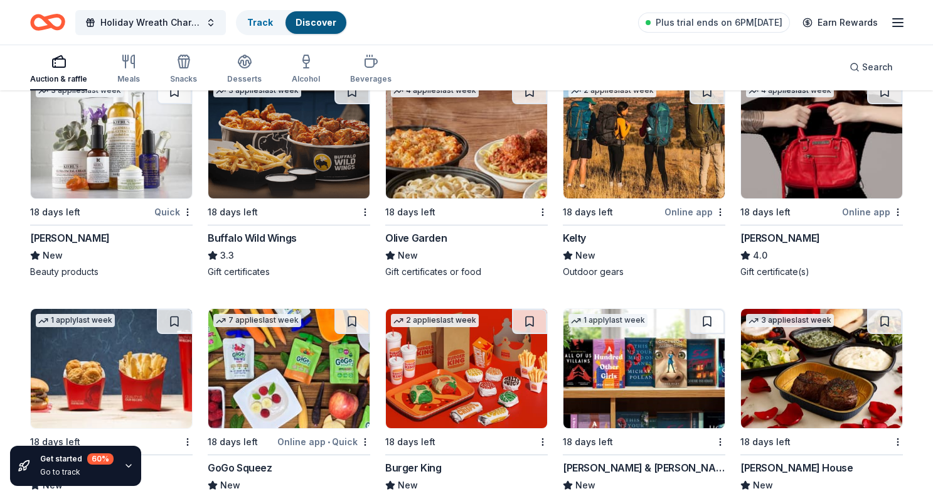
click at [311, 166] on img at bounding box center [288, 138] width 161 height 119
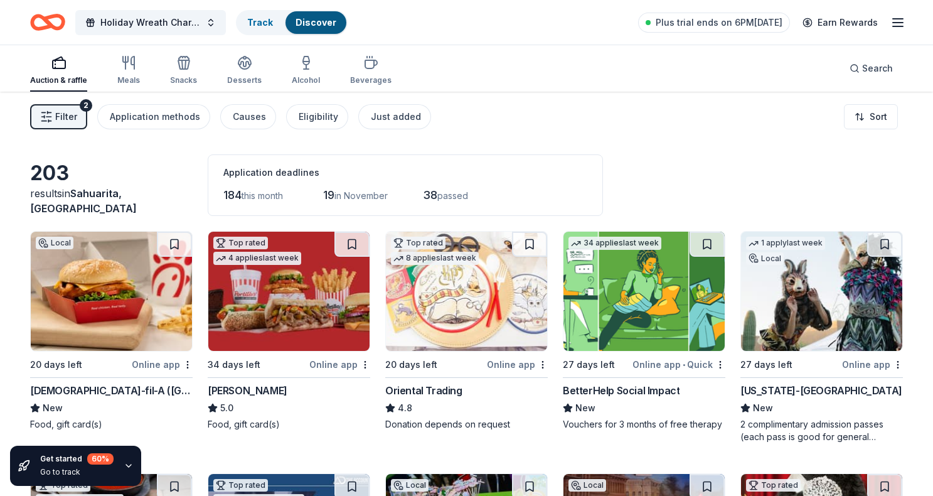
scroll to position [0, 0]
click at [156, 119] on div "Application methods" at bounding box center [155, 116] width 90 height 15
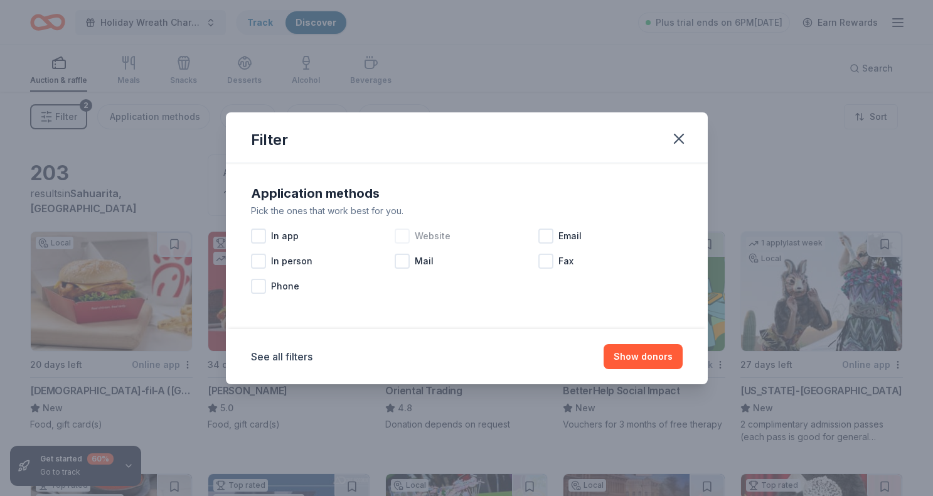
click at [403, 233] on div at bounding box center [402, 235] width 15 height 15
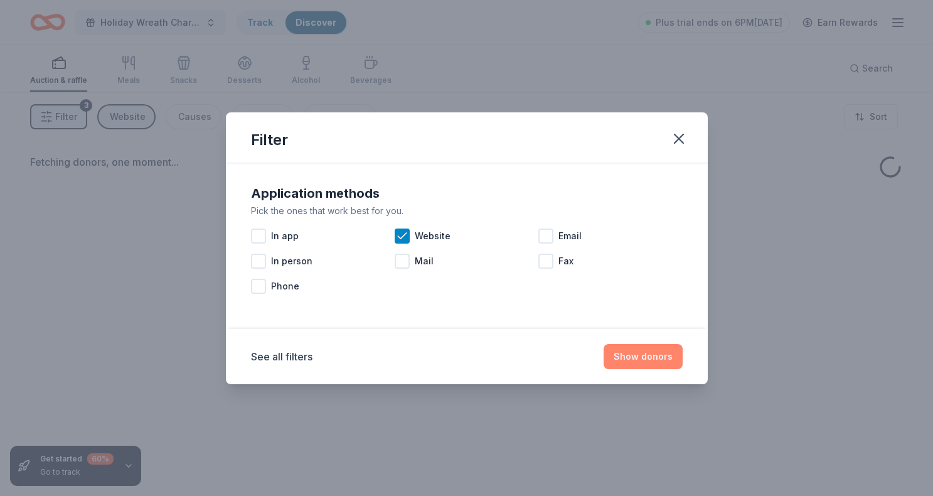
click at [658, 356] on button "Show donors" at bounding box center [643, 356] width 79 height 25
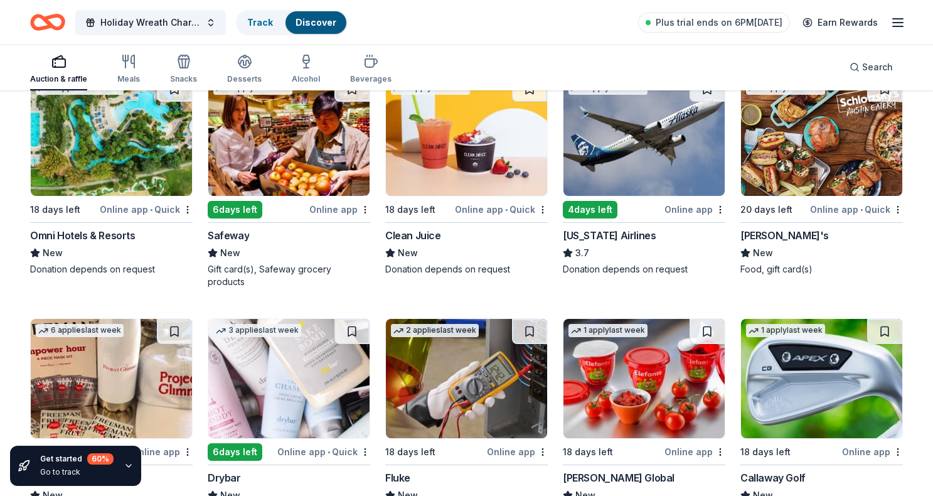
scroll to position [3992, 0]
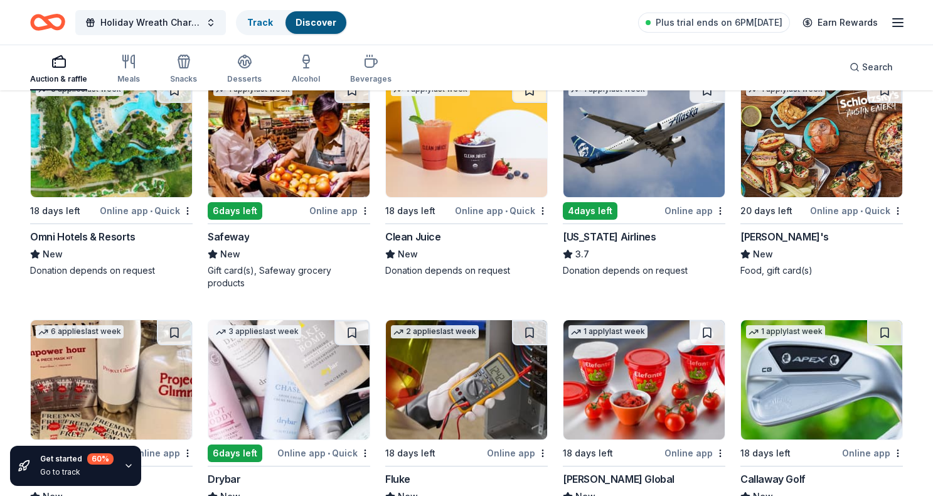
click at [602, 237] on div "[US_STATE] Airlines" at bounding box center [609, 236] width 93 height 15
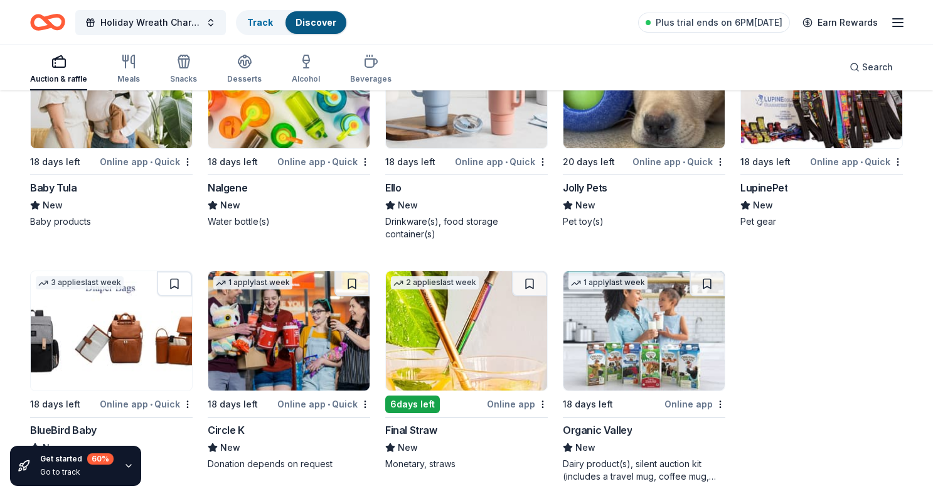
scroll to position [5966, 0]
click at [311, 362] on img at bounding box center [288, 331] width 161 height 119
click at [444, 328] on img at bounding box center [466, 331] width 161 height 119
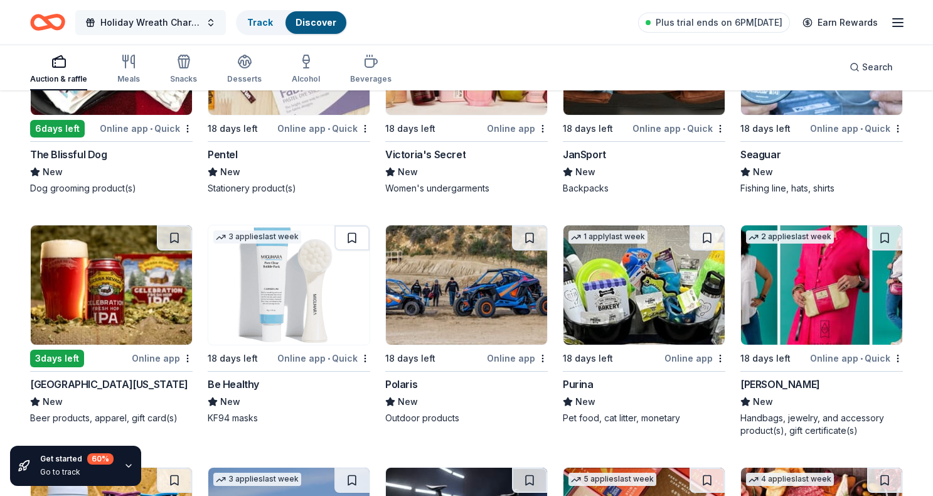
scroll to position [5036, 0]
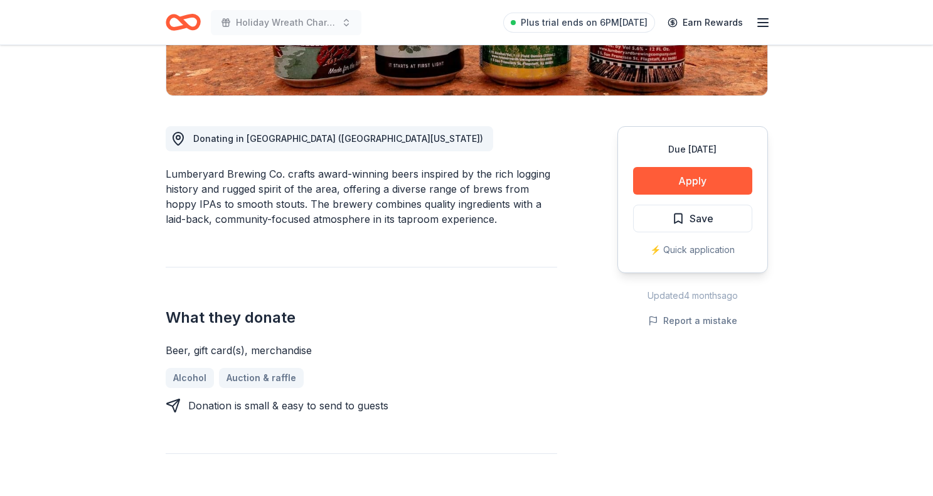
scroll to position [288, 0]
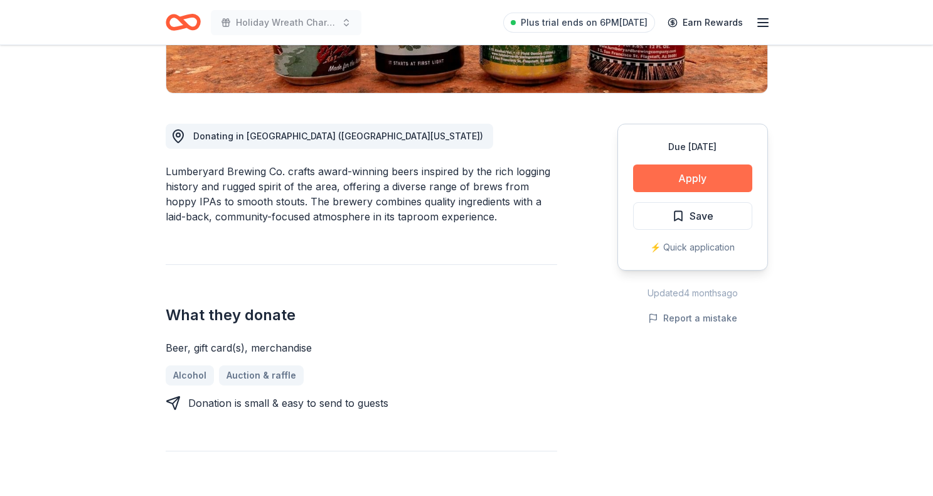
click at [674, 183] on button "Apply" at bounding box center [692, 178] width 119 height 28
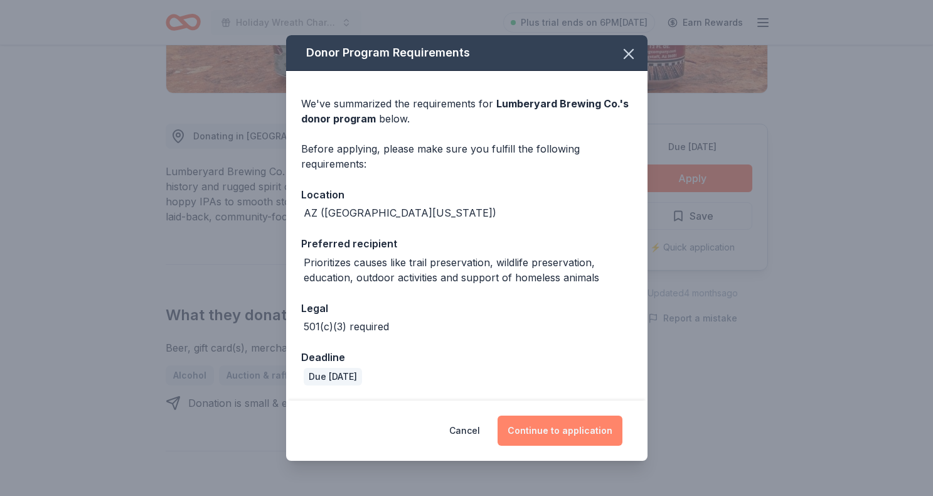
click at [571, 428] on button "Continue to application" at bounding box center [560, 430] width 125 height 30
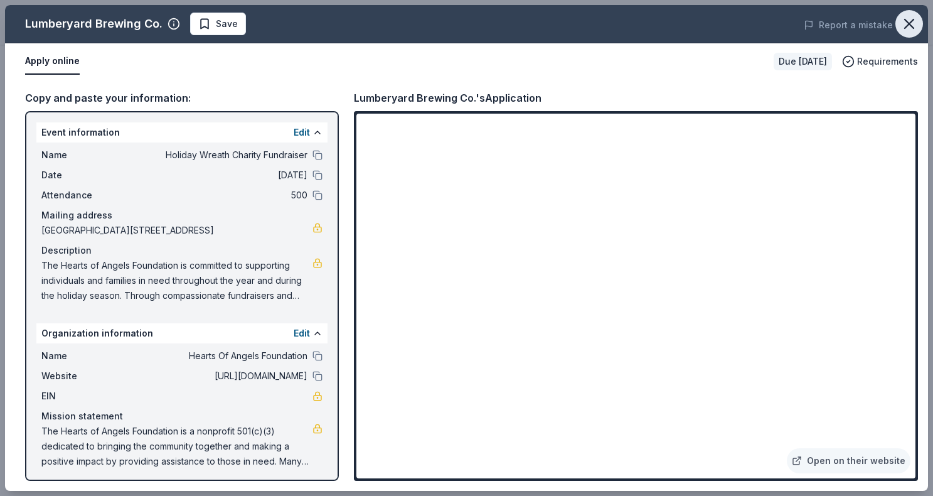
click at [909, 22] on icon "button" at bounding box center [910, 24] width 18 height 18
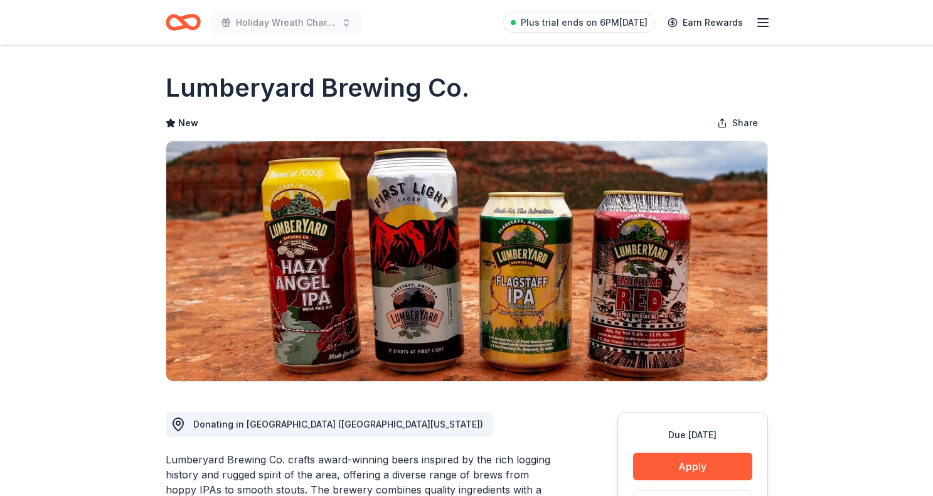
scroll to position [0, 0]
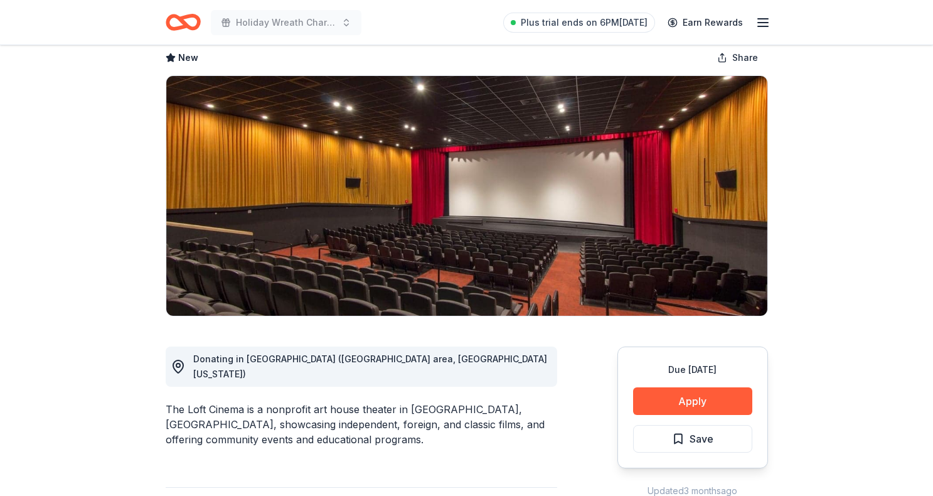
scroll to position [66, 0]
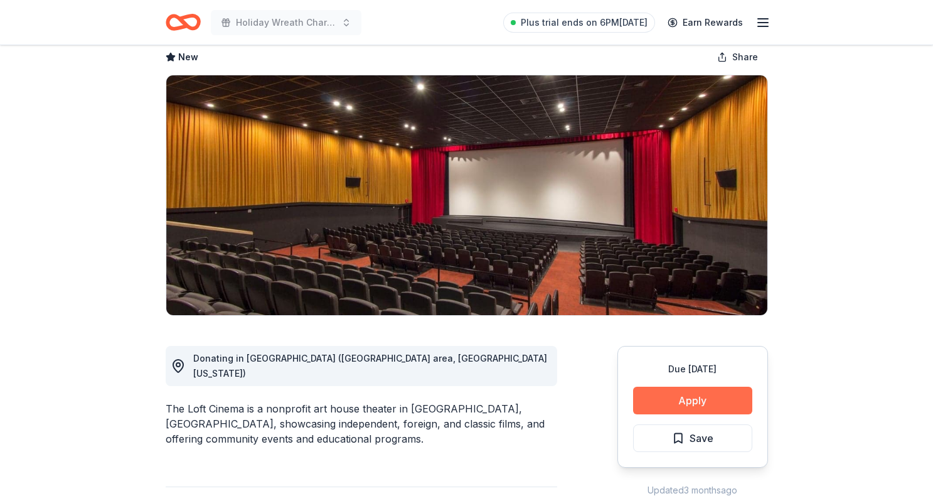
click at [708, 398] on button "Apply" at bounding box center [692, 401] width 119 height 28
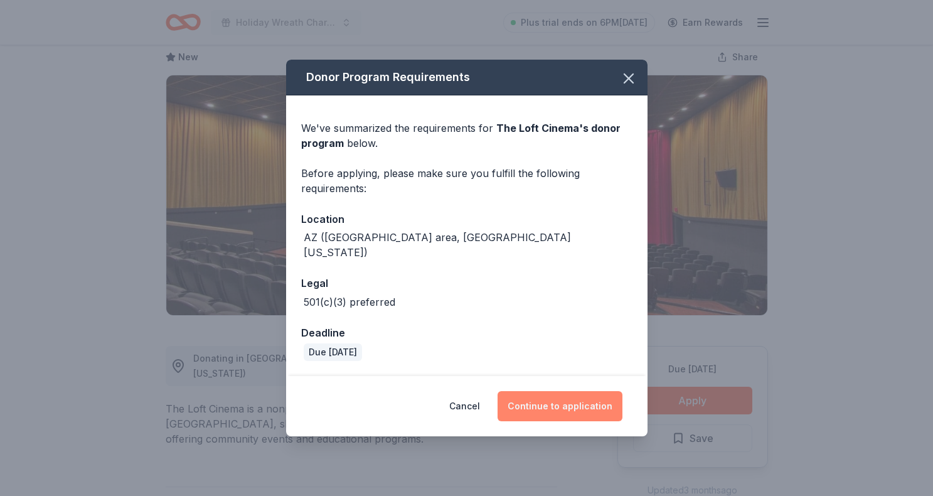
click at [557, 391] on button "Continue to application" at bounding box center [560, 406] width 125 height 30
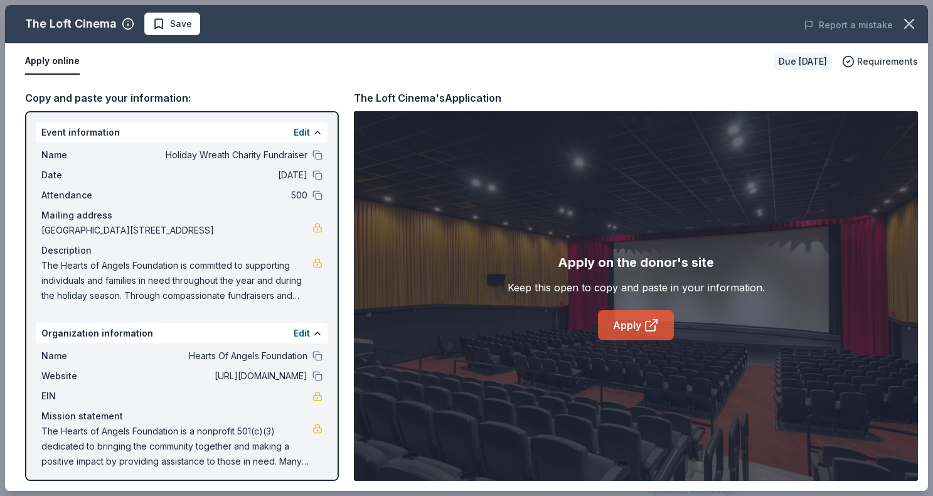
click at [642, 327] on link "Apply" at bounding box center [636, 325] width 76 height 30
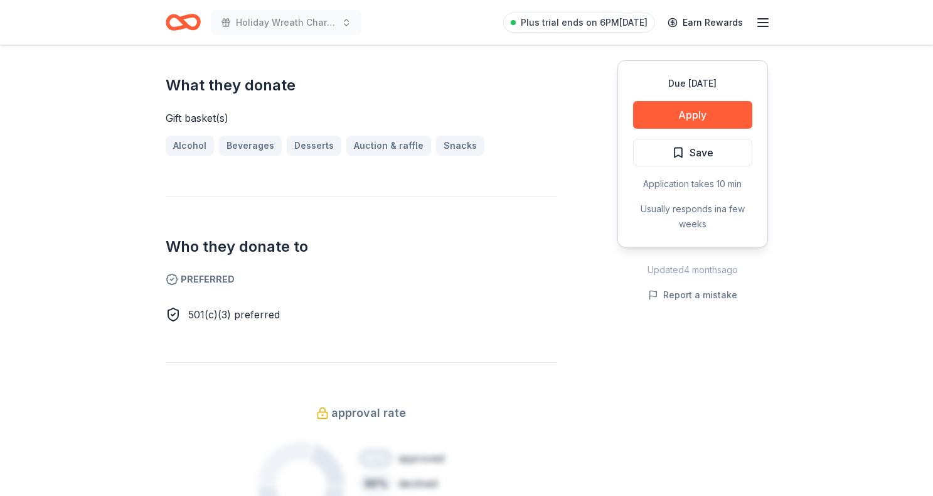
scroll to position [504, 0]
click at [709, 109] on button "Apply" at bounding box center [692, 115] width 119 height 28
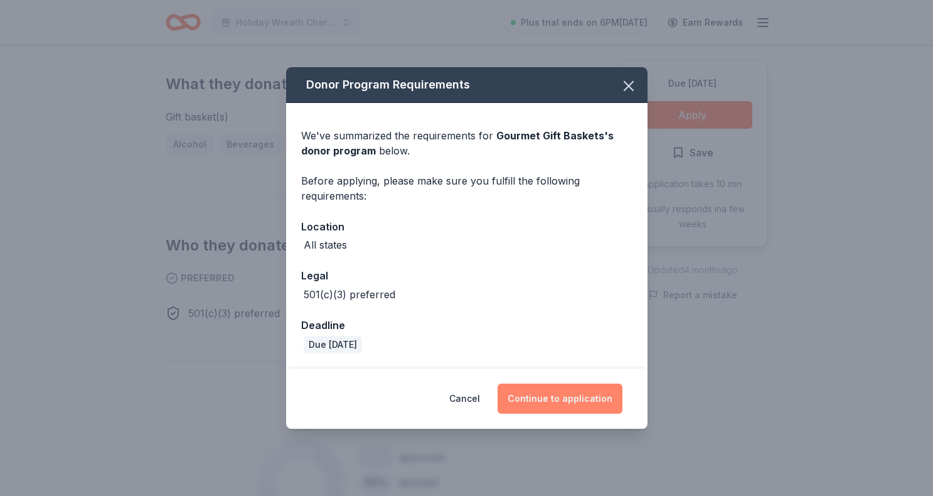
click at [545, 397] on button "Continue to application" at bounding box center [560, 398] width 125 height 30
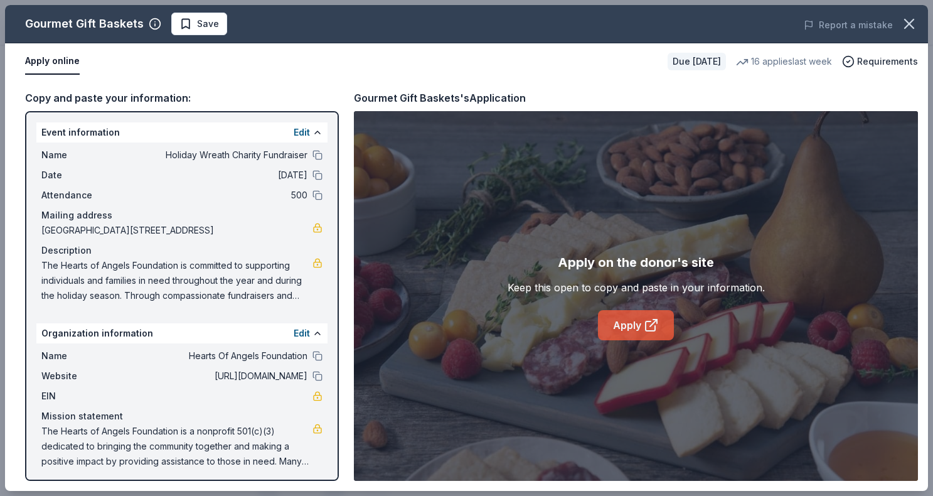
click at [628, 325] on link "Apply" at bounding box center [636, 325] width 76 height 30
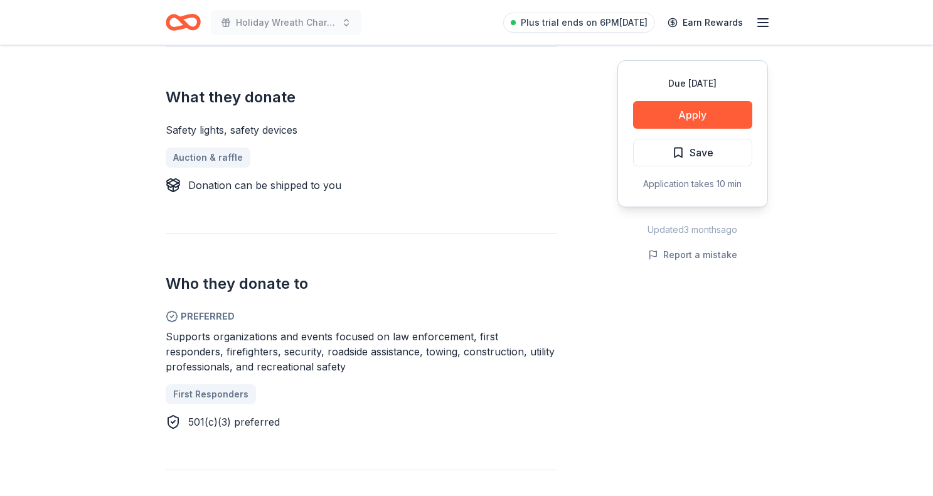
scroll to position [489, 0]
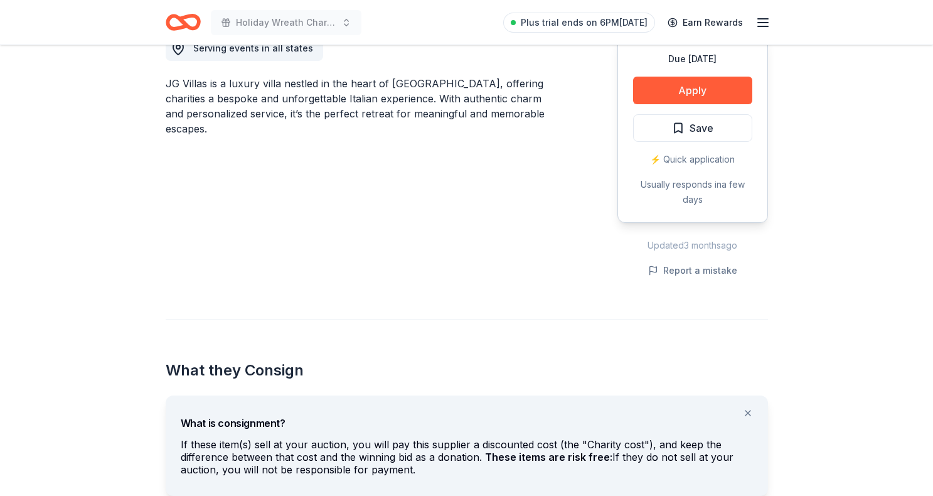
scroll to position [375, 0]
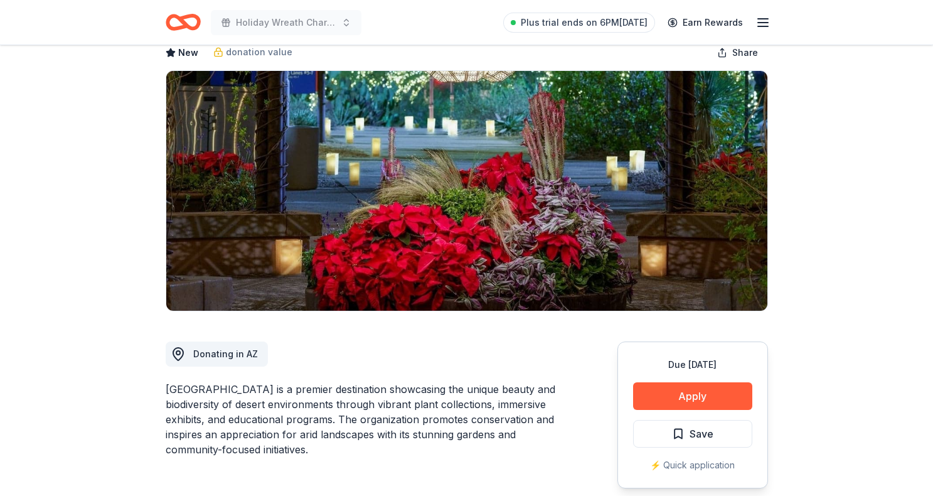
scroll to position [82, 0]
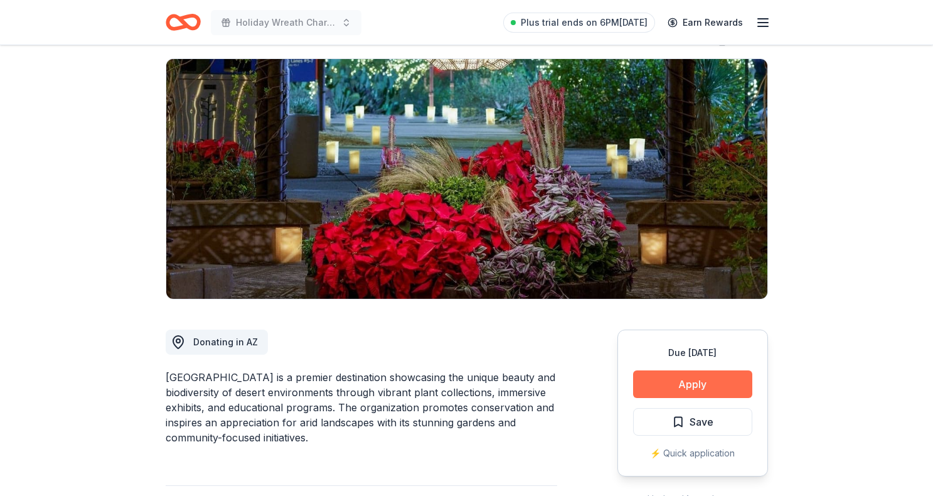
click at [685, 385] on button "Apply" at bounding box center [692, 384] width 119 height 28
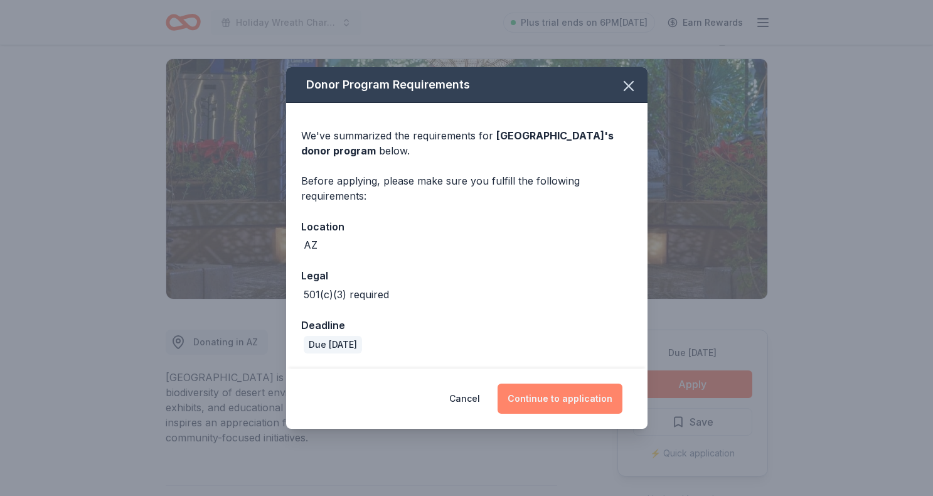
click at [579, 395] on button "Continue to application" at bounding box center [560, 398] width 125 height 30
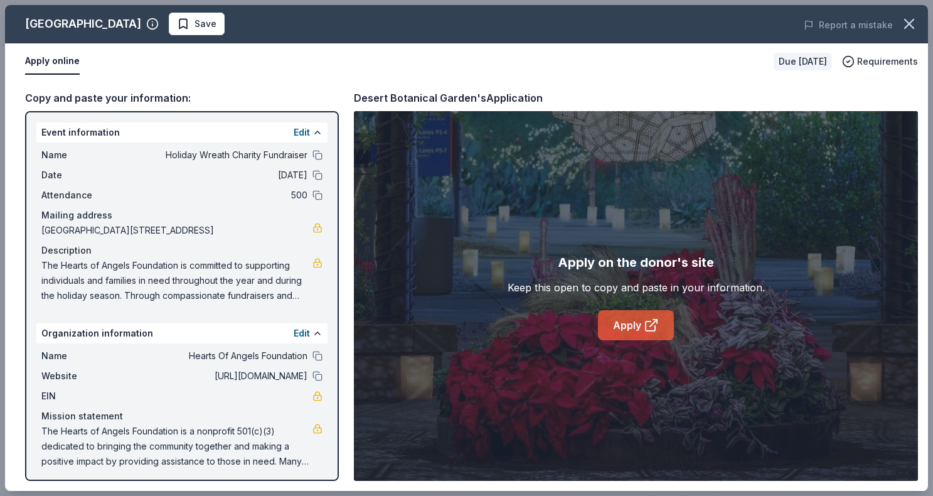
click at [655, 324] on icon at bounding box center [651, 325] width 15 height 15
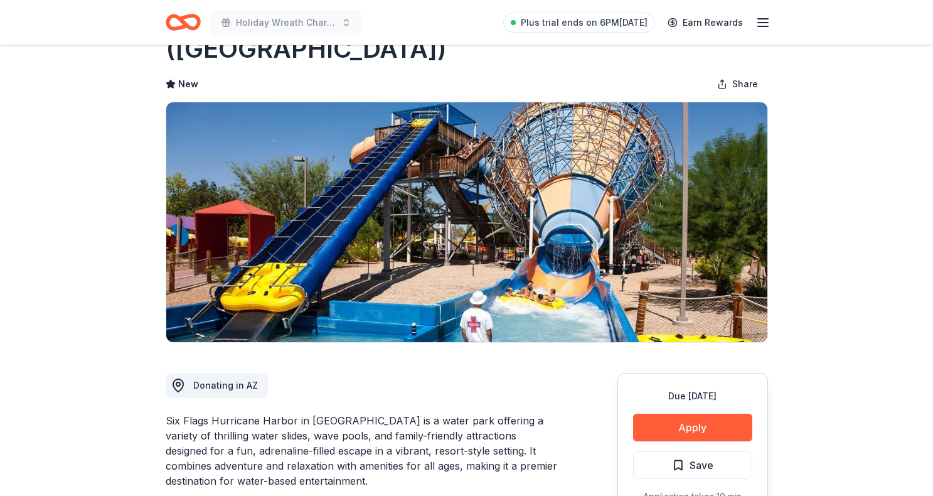
scroll to position [78, 0]
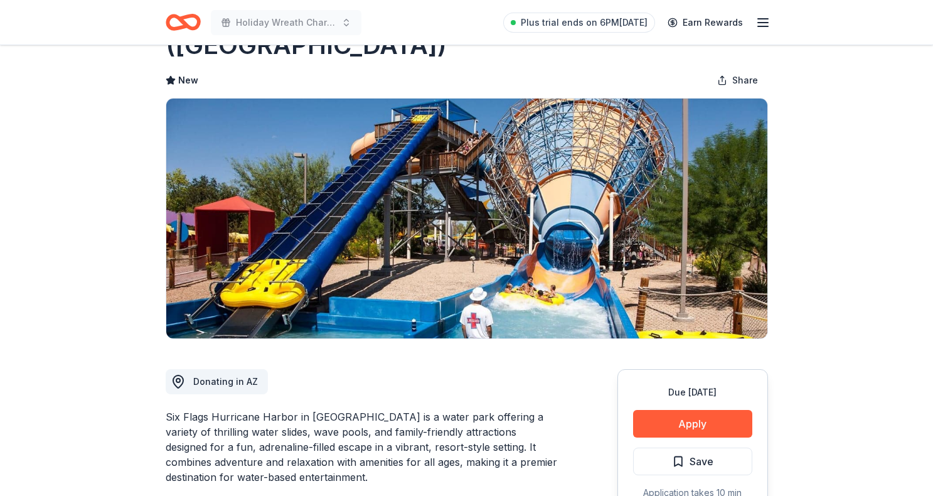
click at [668, 374] on div "Due in 18 days Apply Save Application takes 10 min" at bounding box center [693, 442] width 151 height 147
click at [670, 410] on button "Apply" at bounding box center [692, 424] width 119 height 28
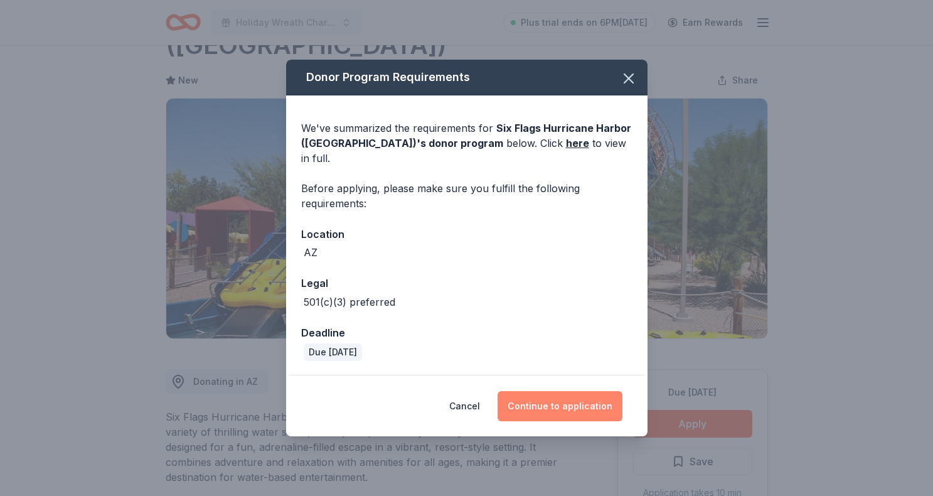
click at [570, 404] on button "Continue to application" at bounding box center [560, 406] width 125 height 30
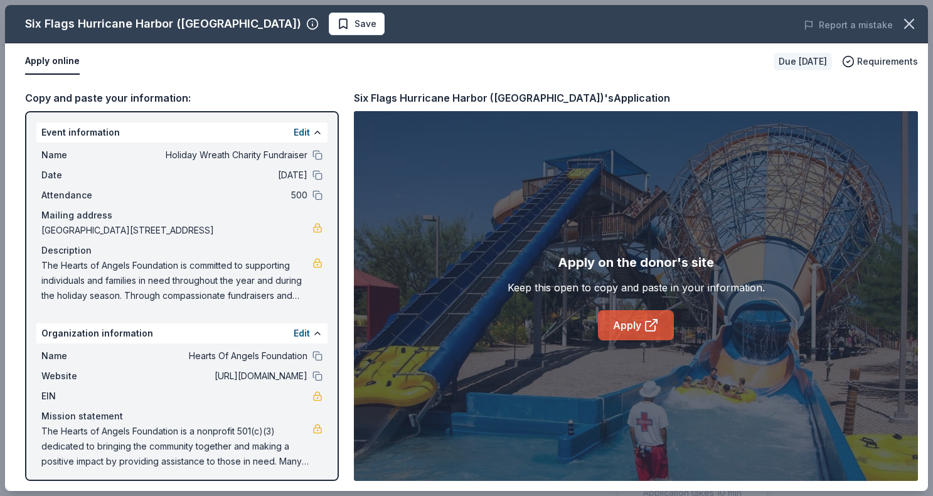
click at [651, 320] on icon at bounding box center [651, 325] width 15 height 15
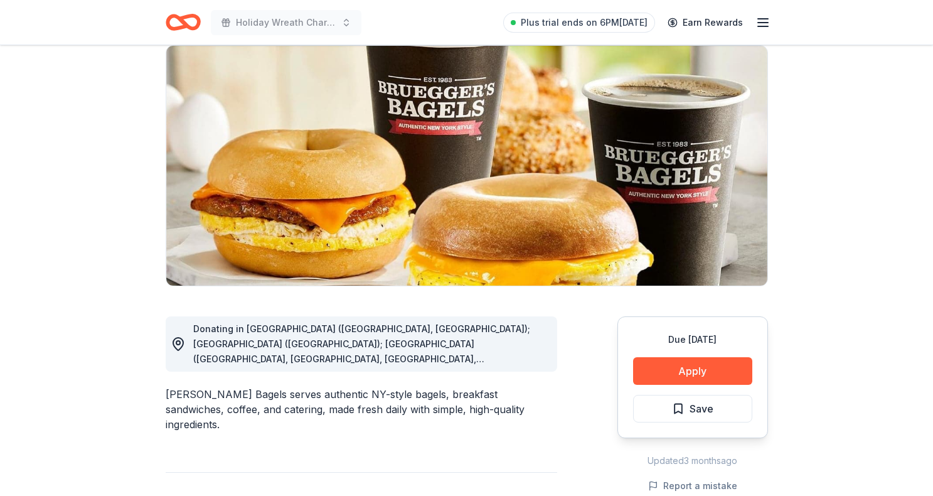
scroll to position [100, 0]
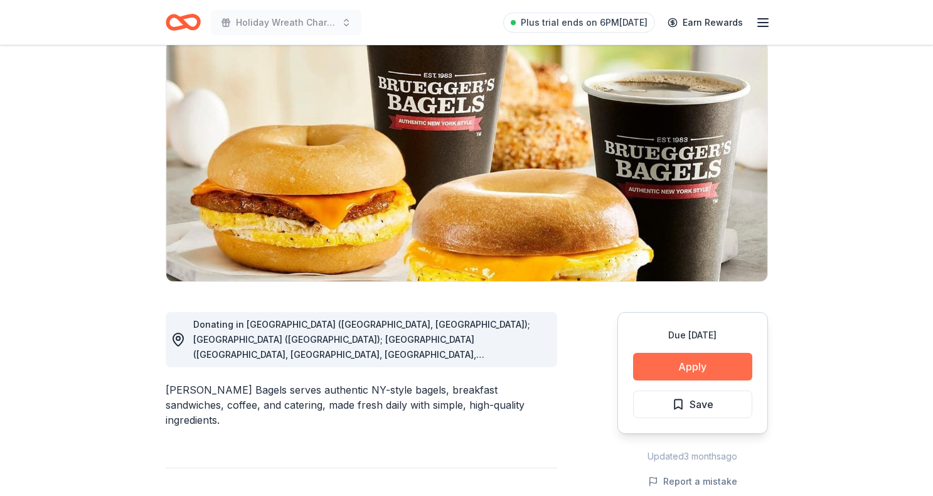
click at [671, 367] on button "Apply" at bounding box center [692, 367] width 119 height 28
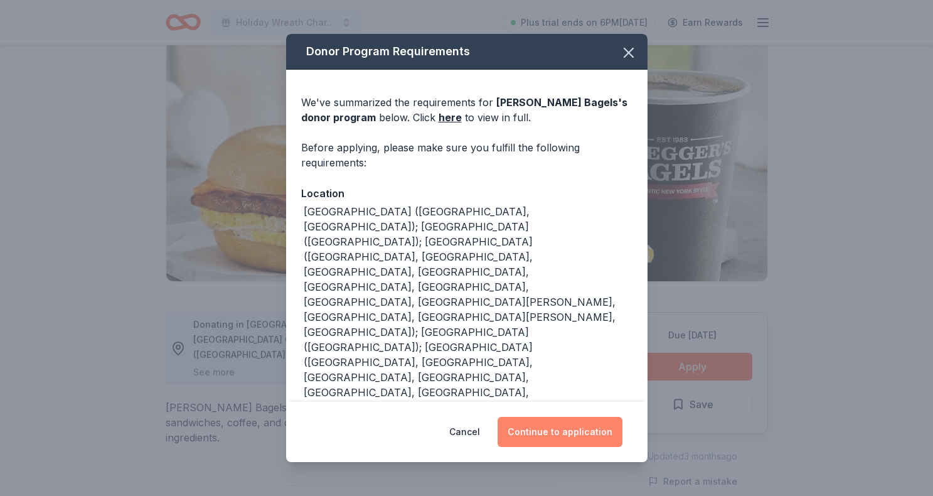
click at [539, 432] on button "Continue to application" at bounding box center [560, 432] width 125 height 30
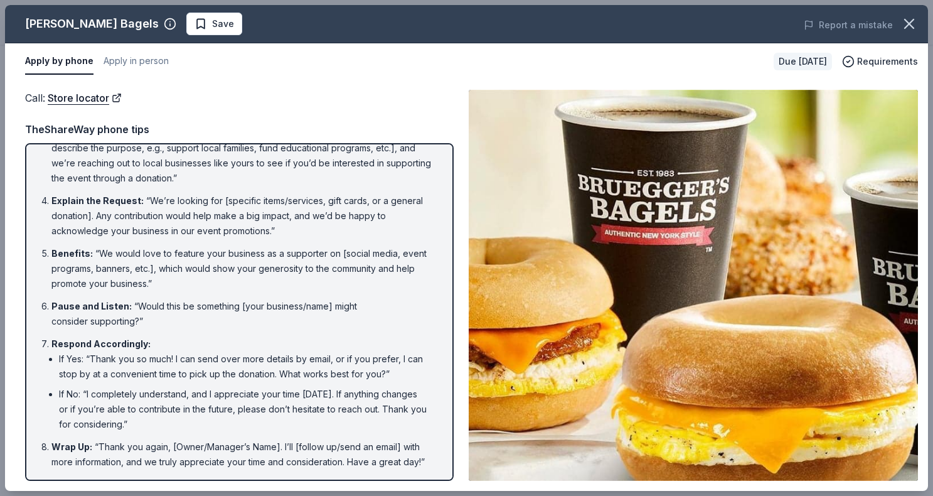
scroll to position [104, 0]
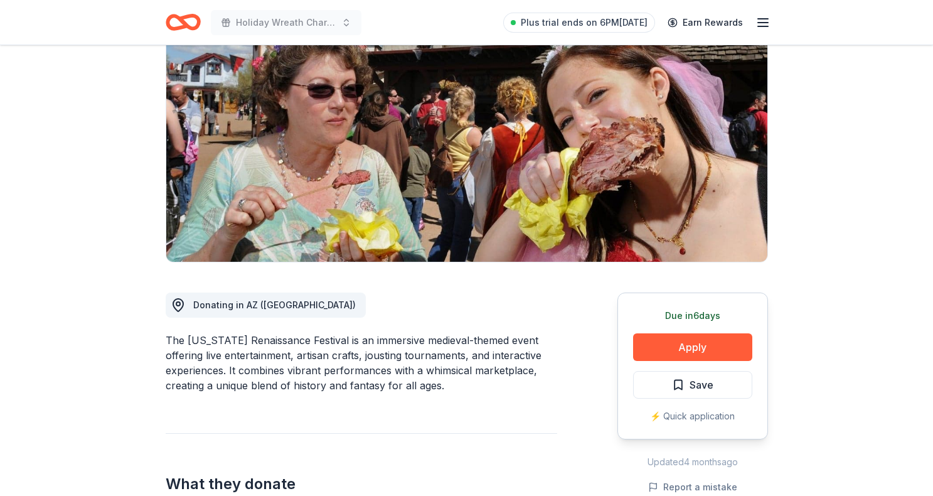
scroll to position [169, 0]
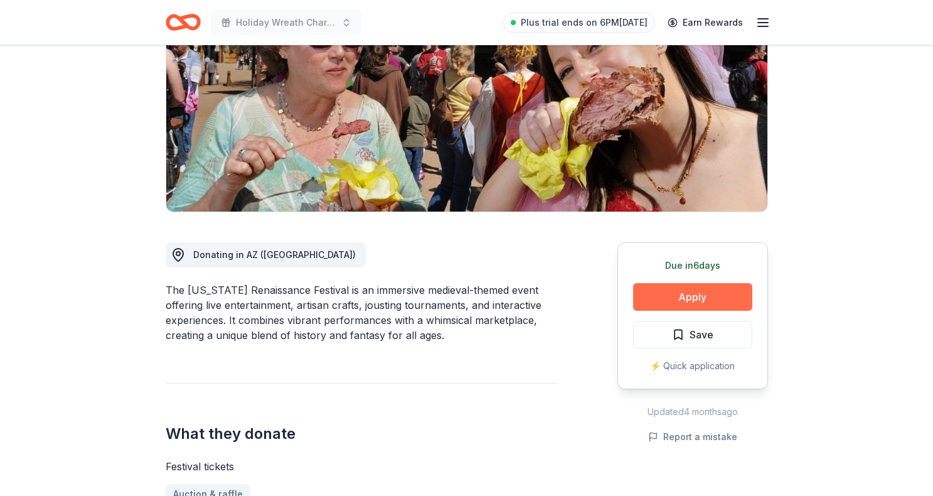
click at [662, 297] on button "Apply" at bounding box center [692, 297] width 119 height 28
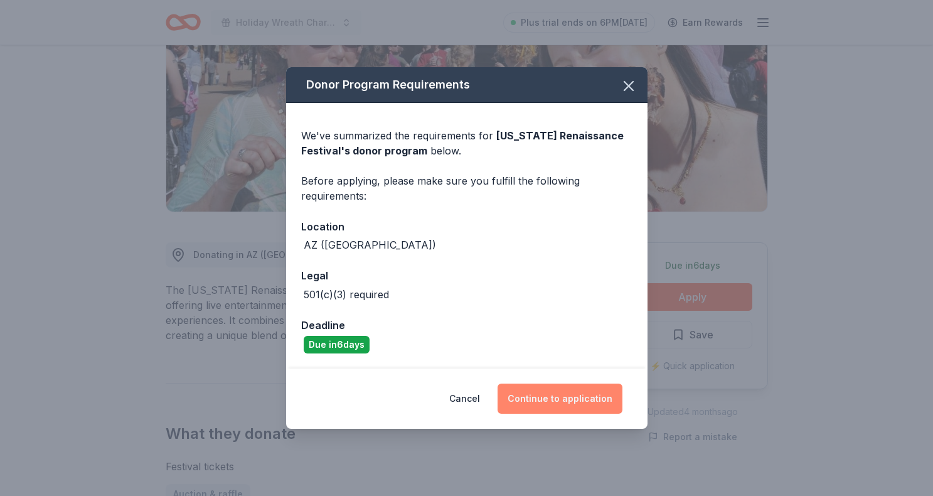
click at [560, 398] on button "Continue to application" at bounding box center [560, 398] width 125 height 30
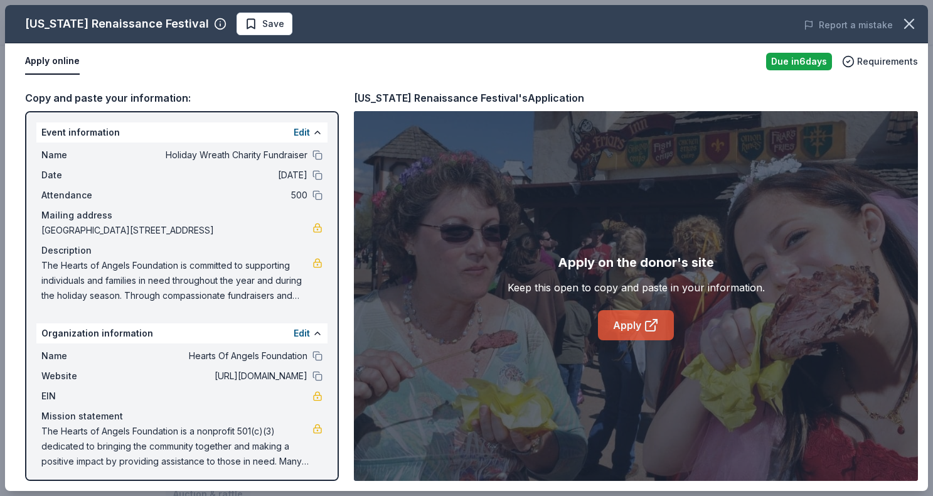
click at [617, 326] on link "Apply" at bounding box center [636, 325] width 76 height 30
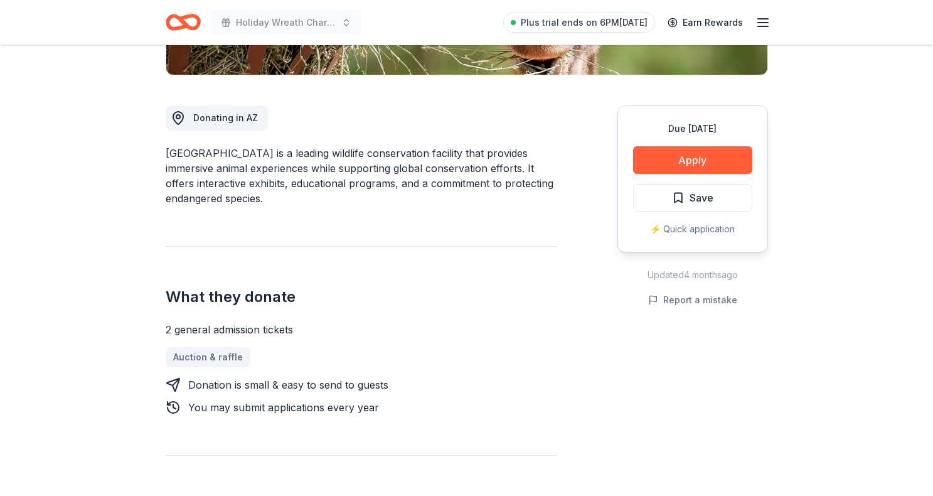
scroll to position [315, 0]
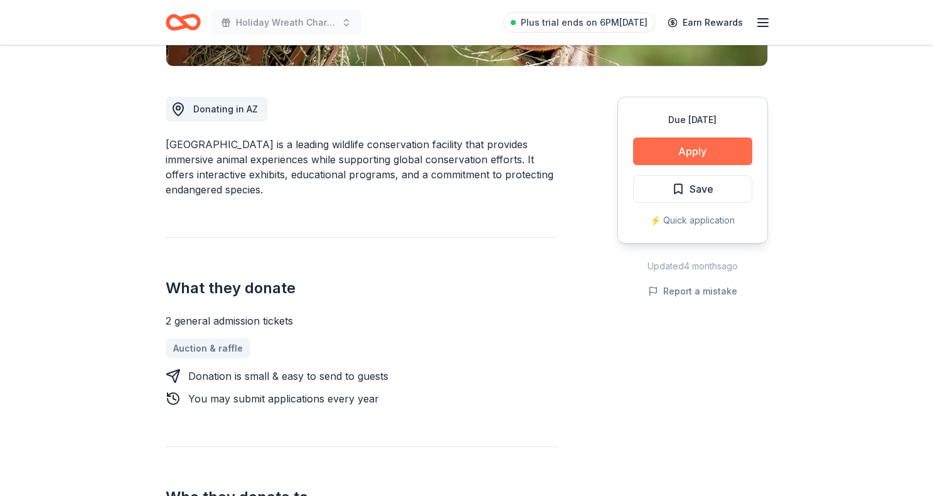
click at [678, 153] on button "Apply" at bounding box center [692, 151] width 119 height 28
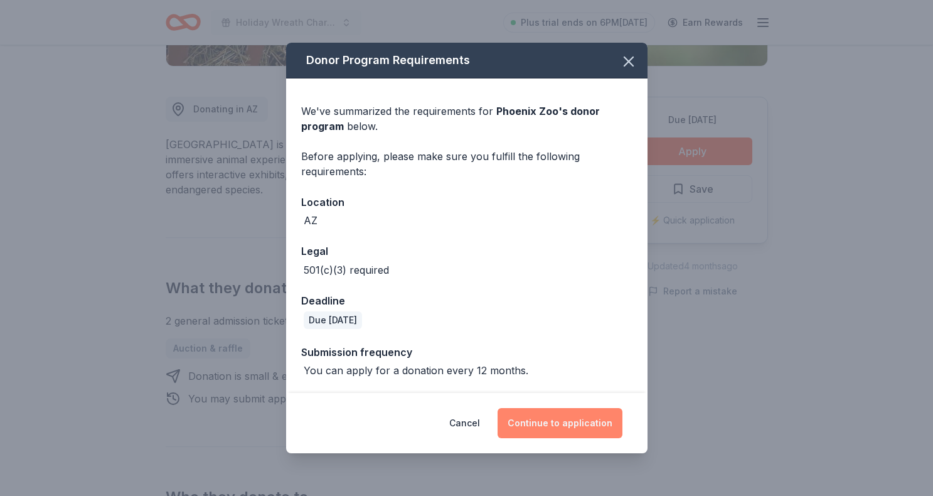
click at [570, 434] on button "Continue to application" at bounding box center [560, 423] width 125 height 30
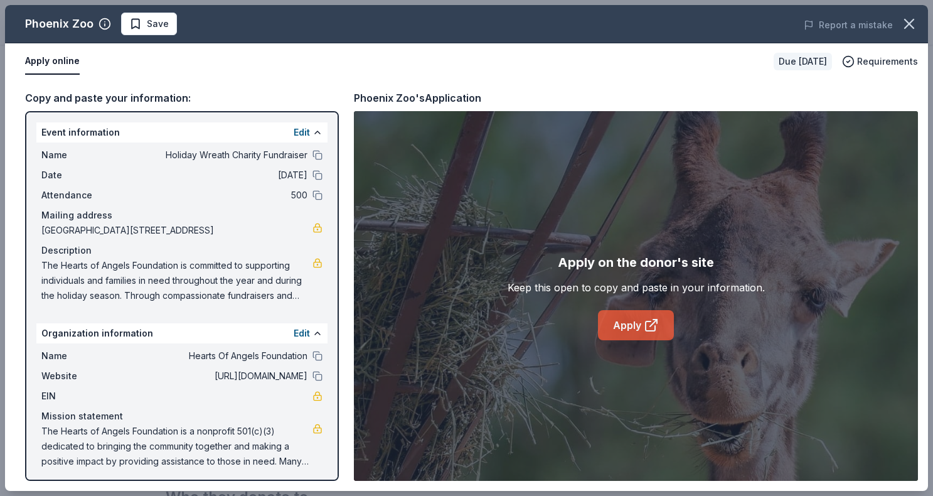
click at [638, 331] on link "Apply" at bounding box center [636, 325] width 76 height 30
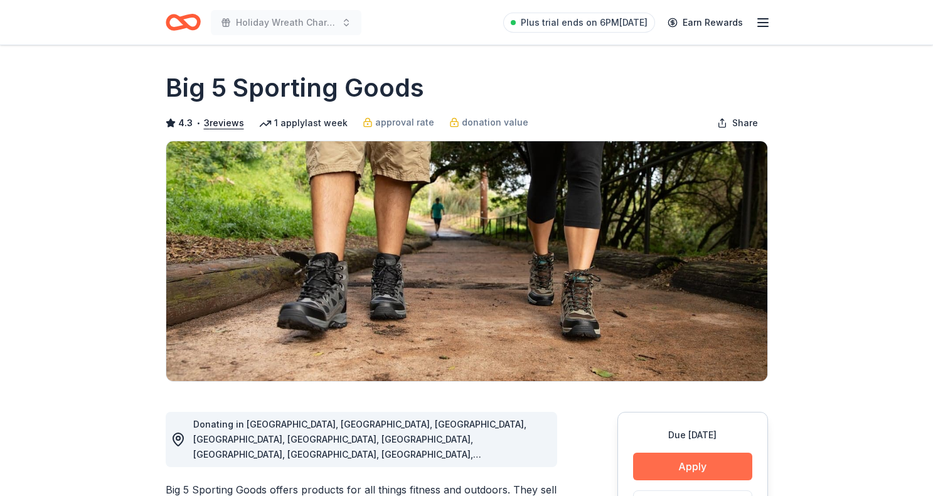
click at [690, 460] on button "Apply" at bounding box center [692, 466] width 119 height 28
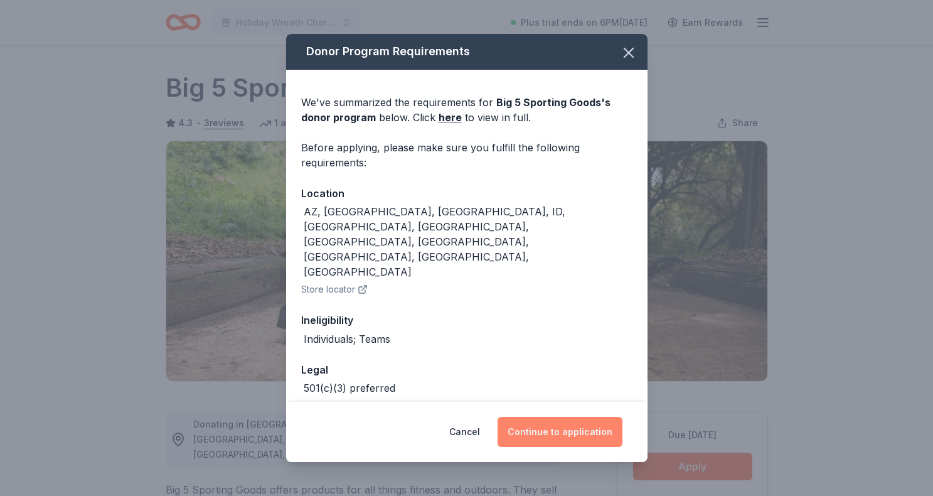
click at [575, 435] on button "Continue to application" at bounding box center [560, 432] width 125 height 30
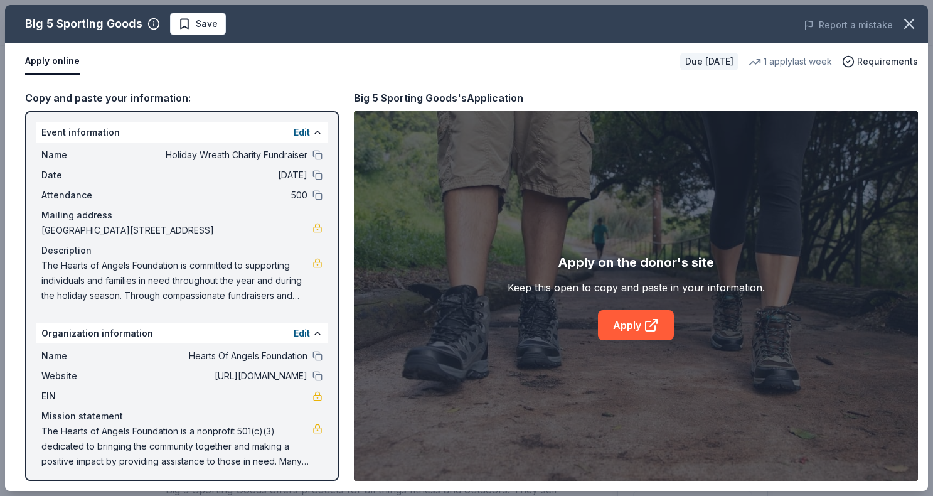
click at [641, 302] on div "Apply on the donor's site Keep this open to copy and paste in your information.…" at bounding box center [636, 296] width 257 height 88
click at [638, 317] on link "Apply" at bounding box center [636, 325] width 76 height 30
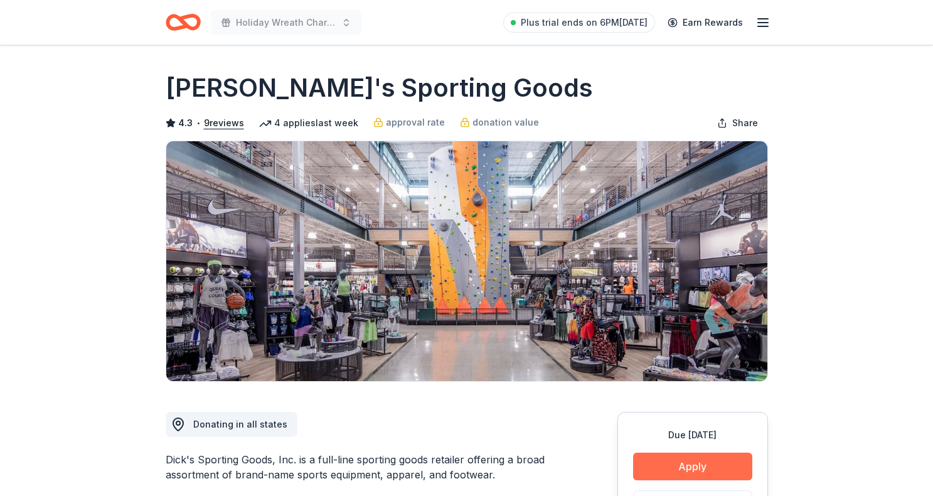
click at [682, 458] on button "Apply" at bounding box center [692, 466] width 119 height 28
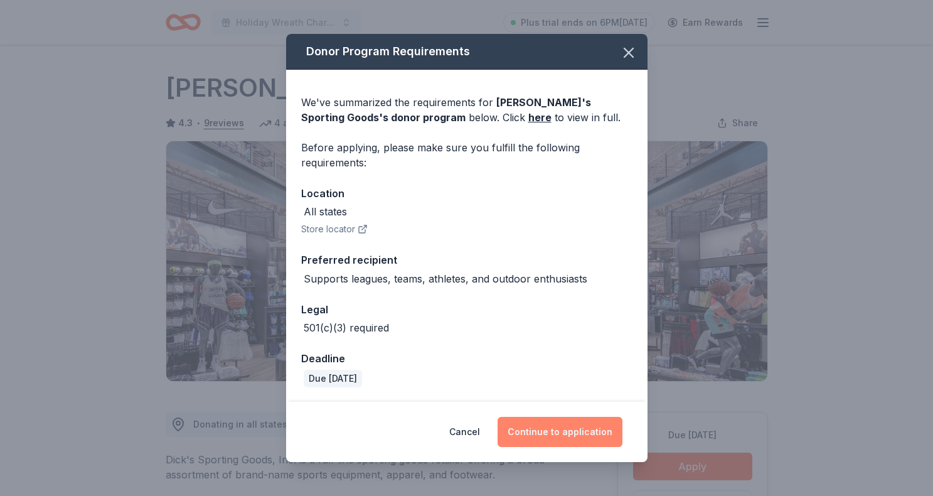
click at [556, 429] on button "Continue to application" at bounding box center [560, 432] width 125 height 30
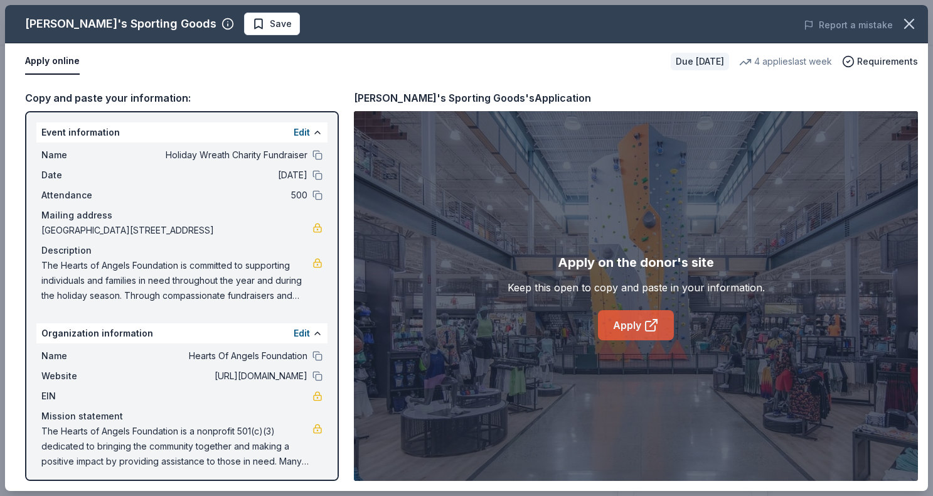
click at [635, 325] on link "Apply" at bounding box center [636, 325] width 76 height 30
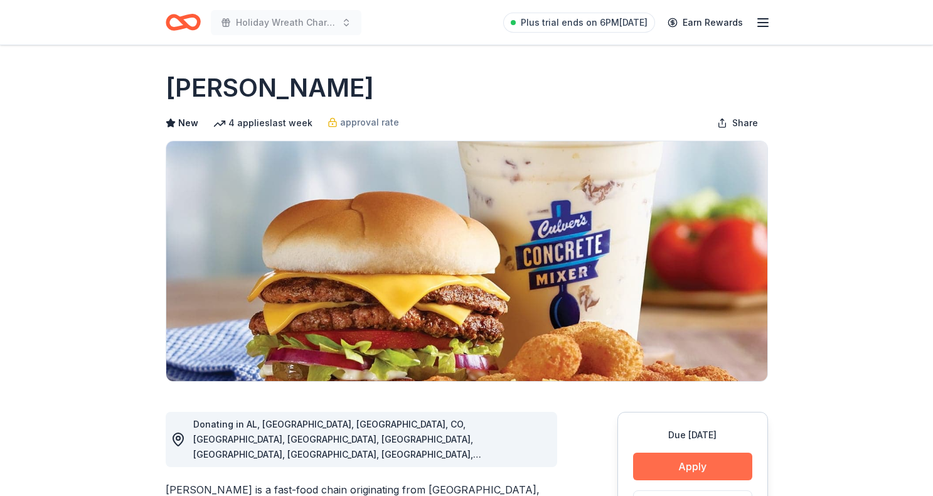
click at [675, 461] on button "Apply" at bounding box center [692, 466] width 119 height 28
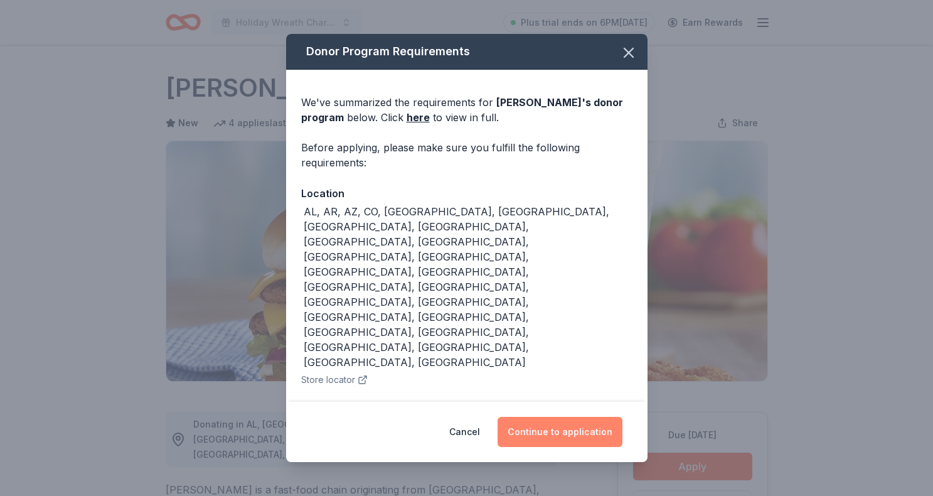
click at [545, 425] on button "Continue to application" at bounding box center [560, 432] width 125 height 30
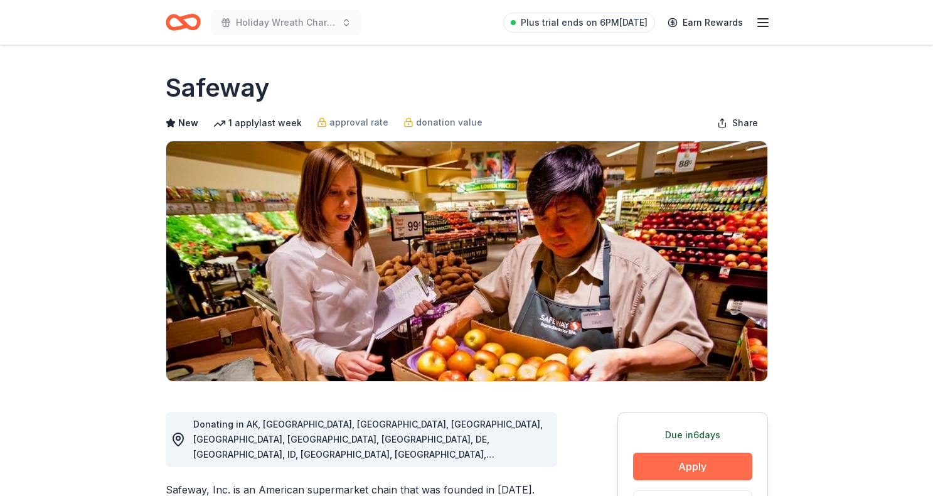
click at [694, 459] on button "Apply" at bounding box center [692, 466] width 119 height 28
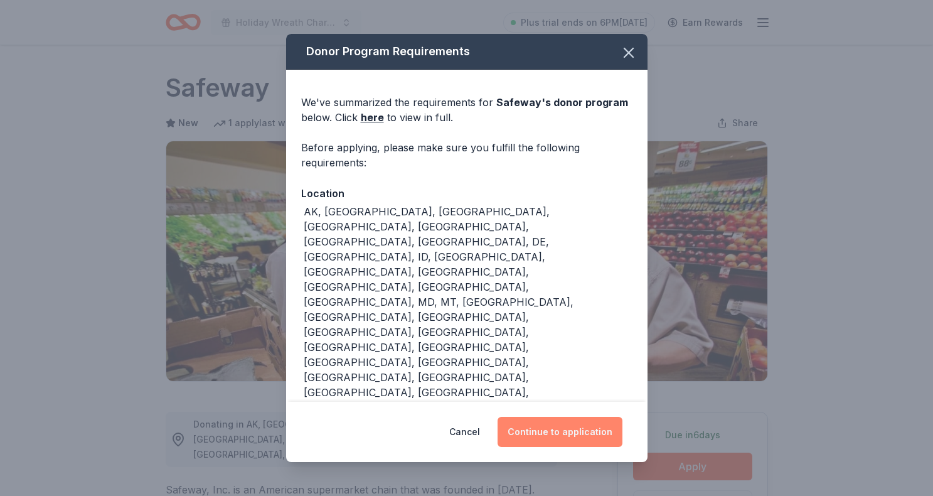
click at [552, 432] on button "Continue to application" at bounding box center [560, 432] width 125 height 30
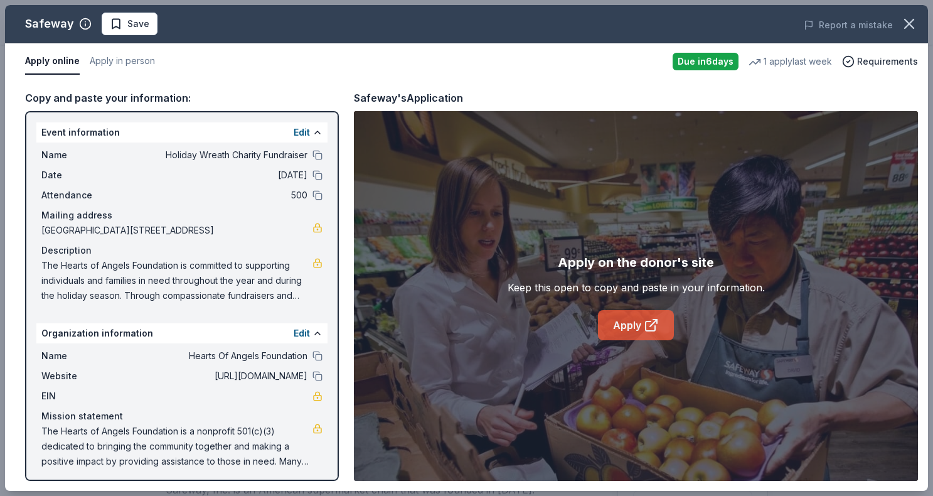
click at [649, 329] on icon at bounding box center [651, 325] width 15 height 15
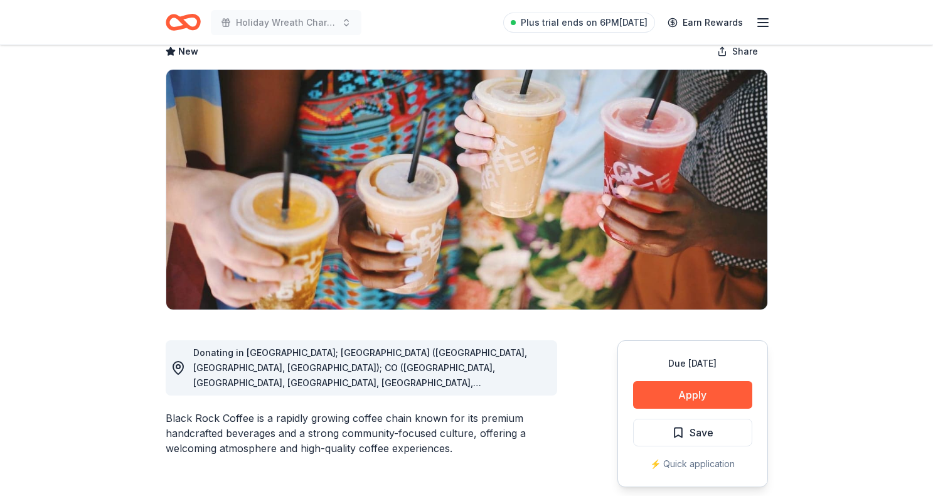
scroll to position [87, 0]
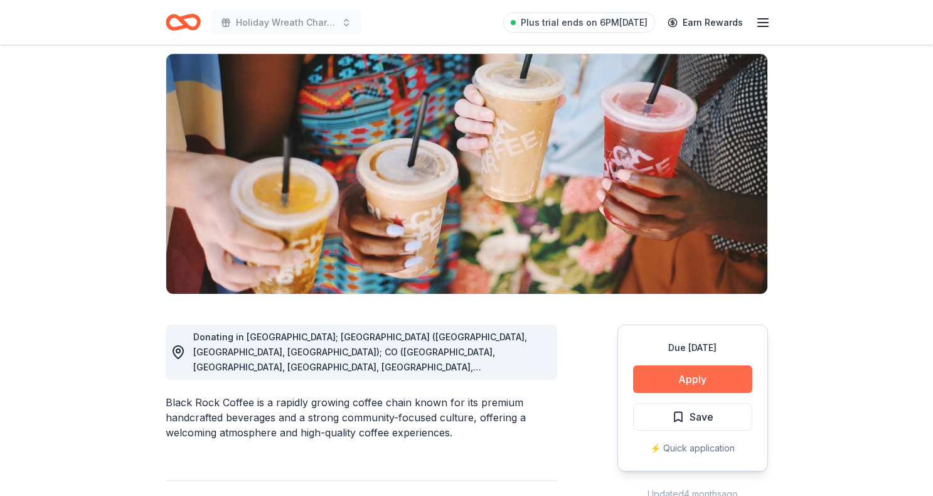
click at [650, 377] on button "Apply" at bounding box center [692, 379] width 119 height 28
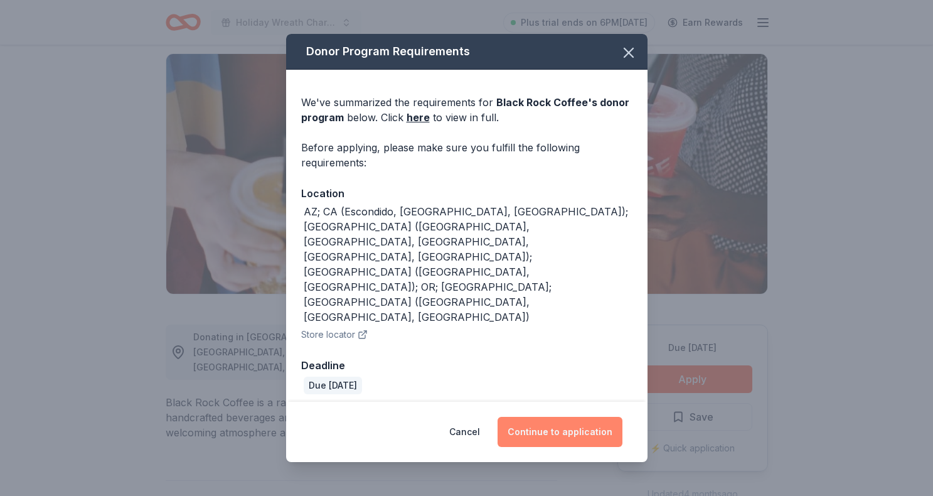
click at [564, 417] on button "Continue to application" at bounding box center [560, 432] width 125 height 30
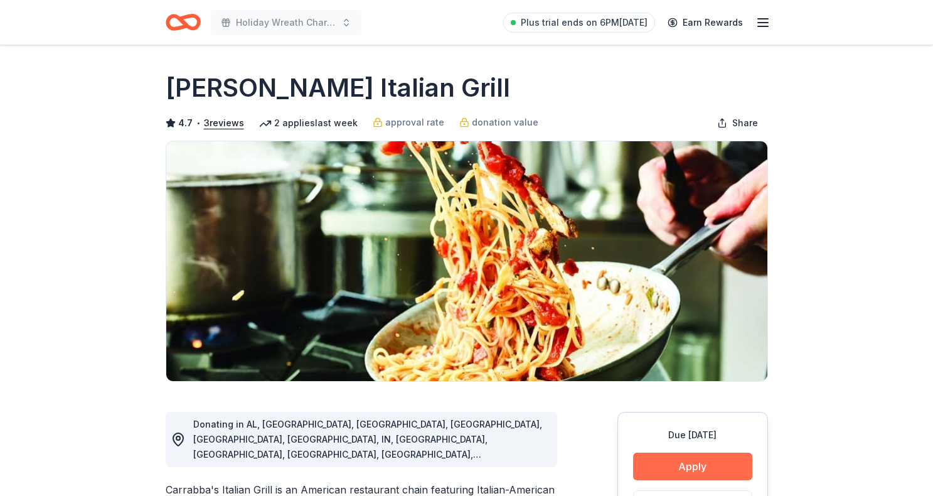
click at [666, 471] on button "Apply" at bounding box center [692, 466] width 119 height 28
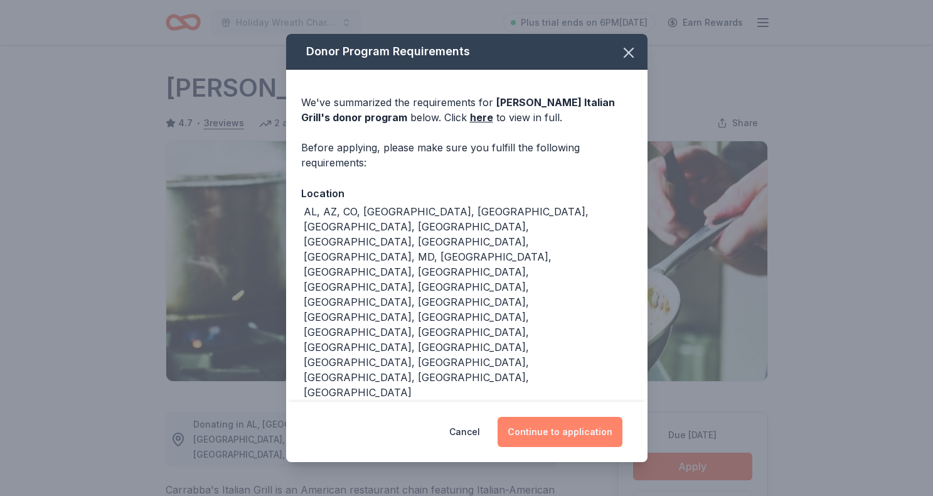
click at [554, 417] on button "Continue to application" at bounding box center [560, 432] width 125 height 30
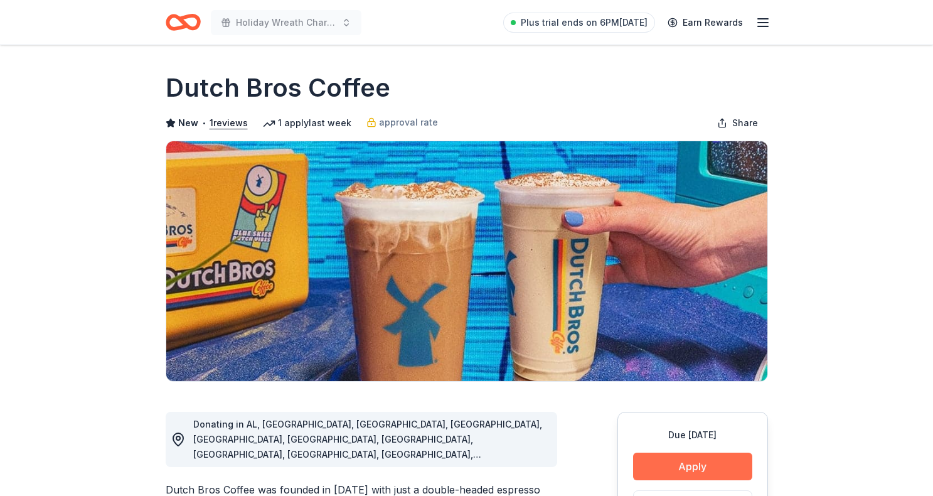
click at [642, 469] on button "Apply" at bounding box center [692, 466] width 119 height 28
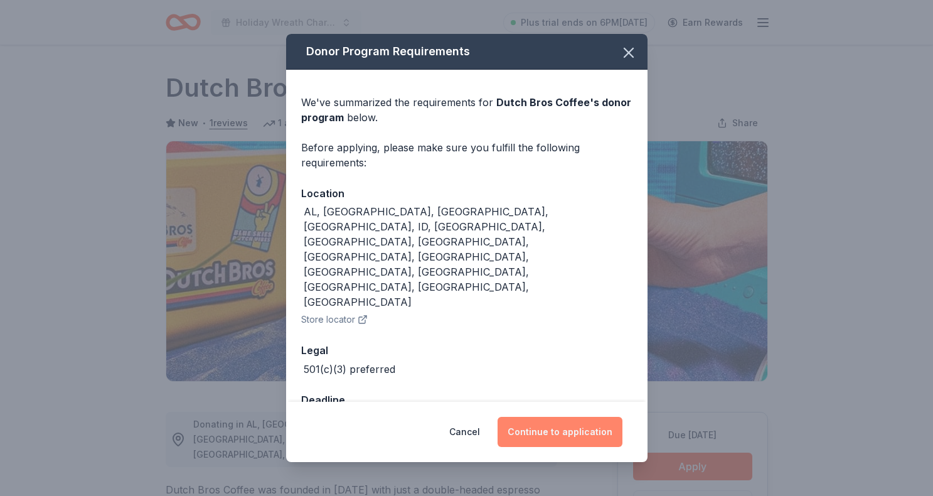
click at [567, 417] on button "Continue to application" at bounding box center [560, 432] width 125 height 30
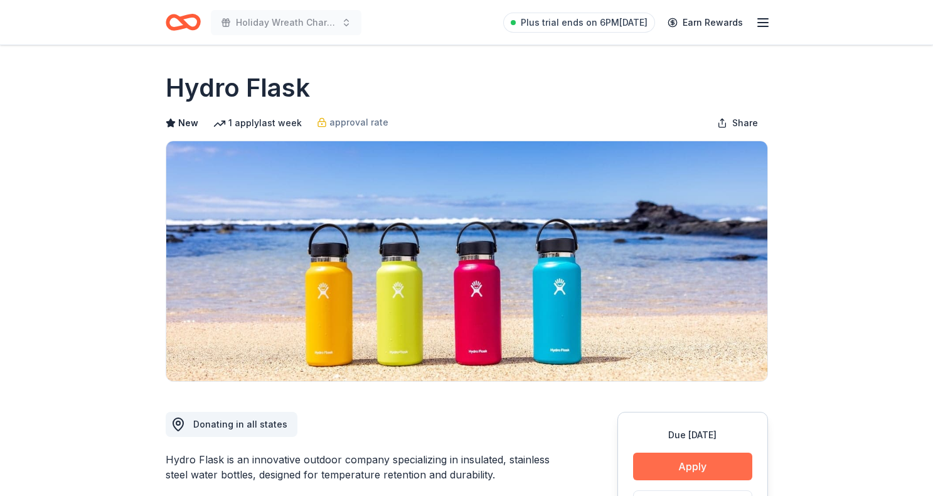
click at [649, 461] on button "Apply" at bounding box center [692, 466] width 119 height 28
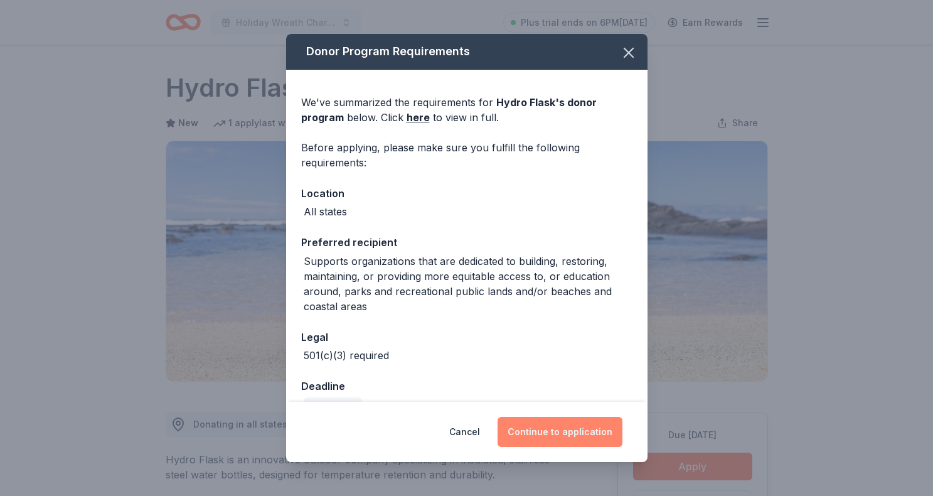
click at [545, 429] on button "Continue to application" at bounding box center [560, 432] width 125 height 30
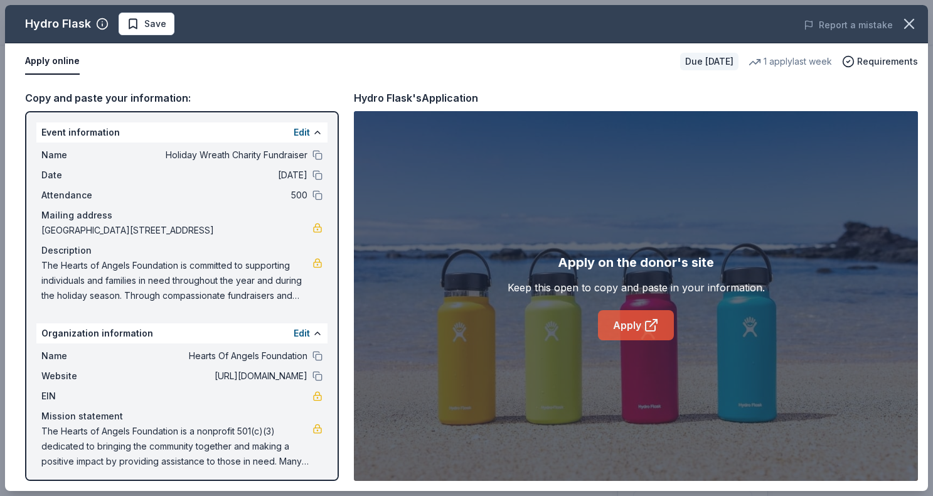
click at [633, 328] on link "Apply" at bounding box center [636, 325] width 76 height 30
click at [623, 323] on link "Apply" at bounding box center [636, 325] width 76 height 30
click at [619, 323] on link "Apply" at bounding box center [636, 325] width 76 height 30
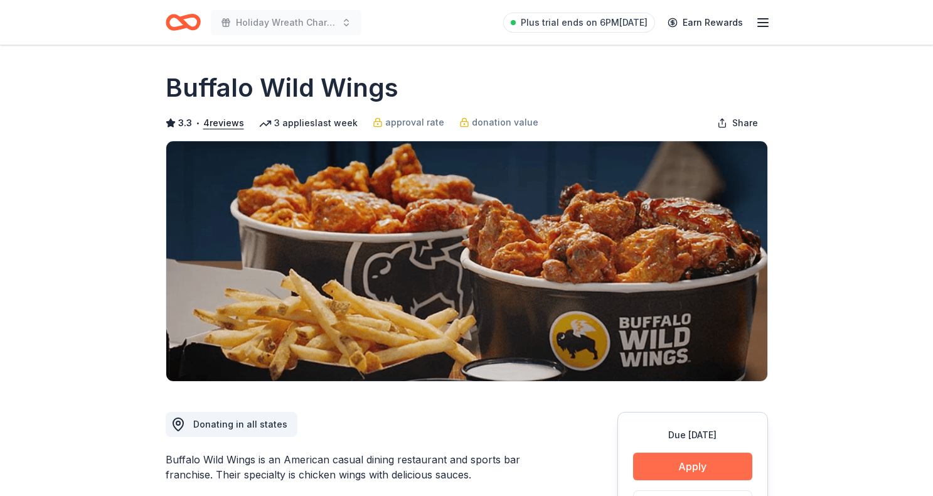
click at [680, 461] on button "Apply" at bounding box center [692, 466] width 119 height 28
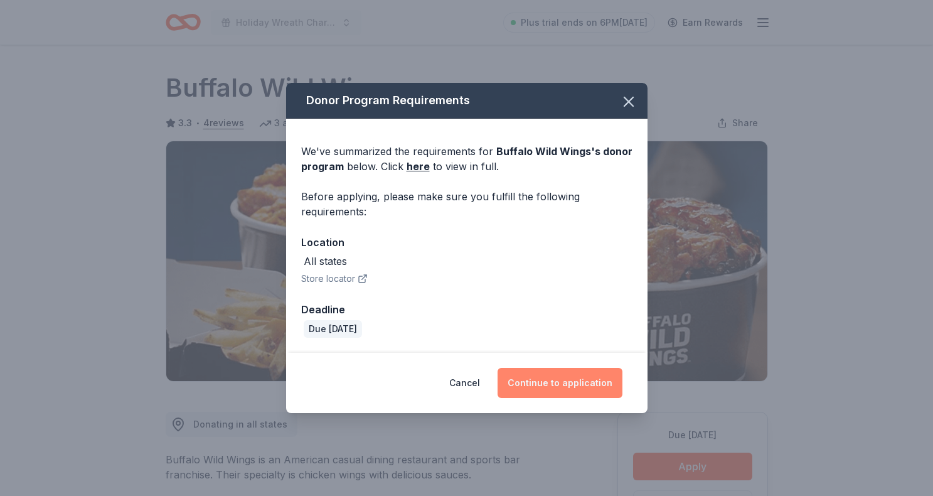
click at [533, 393] on button "Continue to application" at bounding box center [560, 383] width 125 height 30
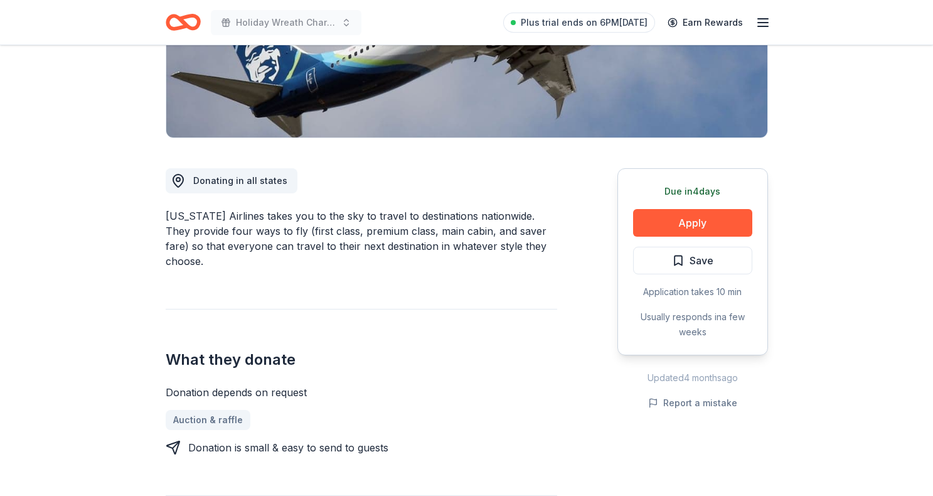
scroll to position [244, 0]
click at [693, 227] on button "Apply" at bounding box center [692, 222] width 119 height 28
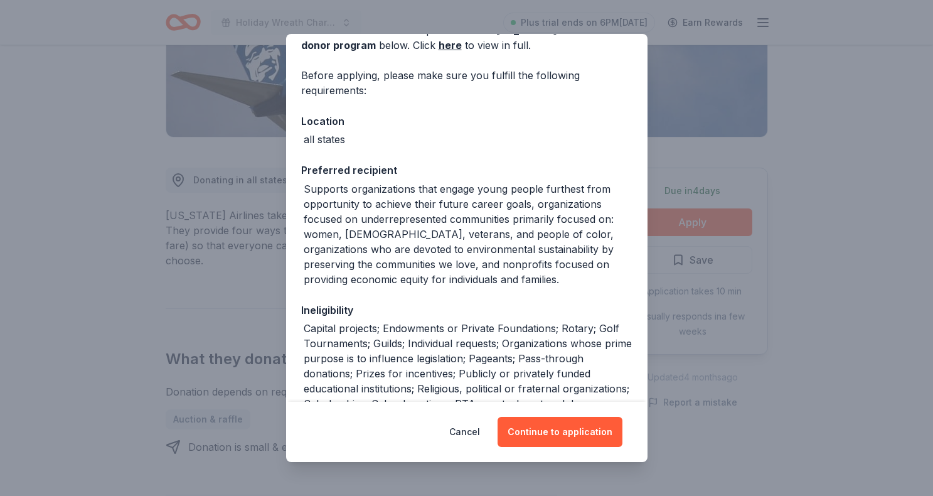
scroll to position [94, 0]
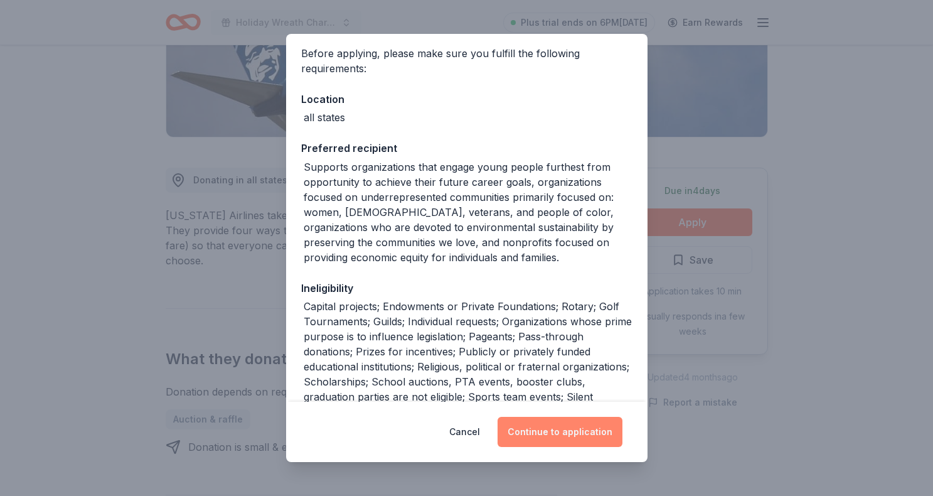
click at [568, 425] on button "Continue to application" at bounding box center [560, 432] width 125 height 30
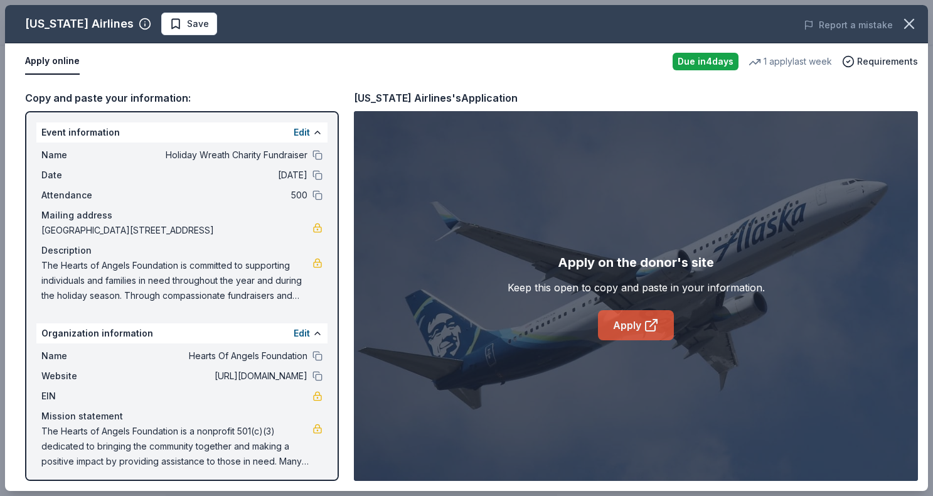
click at [642, 329] on link "Apply" at bounding box center [636, 325] width 76 height 30
click at [634, 316] on link "Apply" at bounding box center [636, 325] width 76 height 30
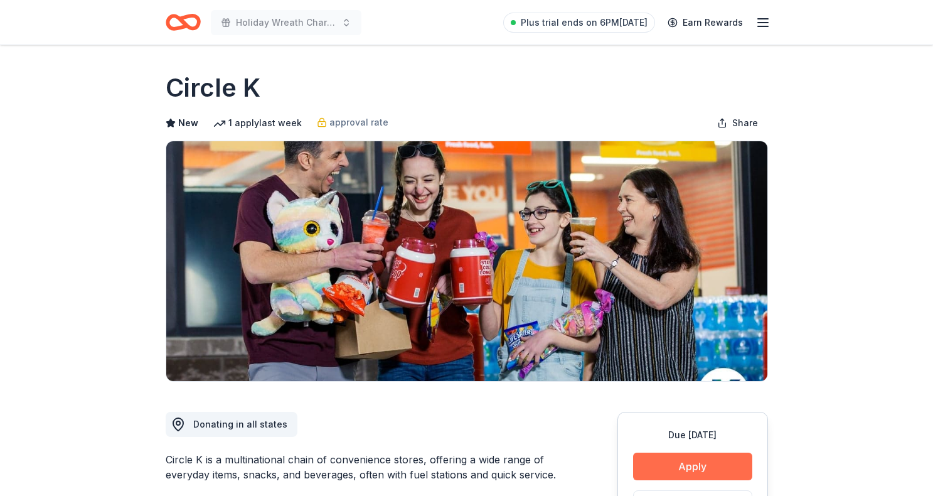
click at [708, 460] on button "Apply" at bounding box center [692, 466] width 119 height 28
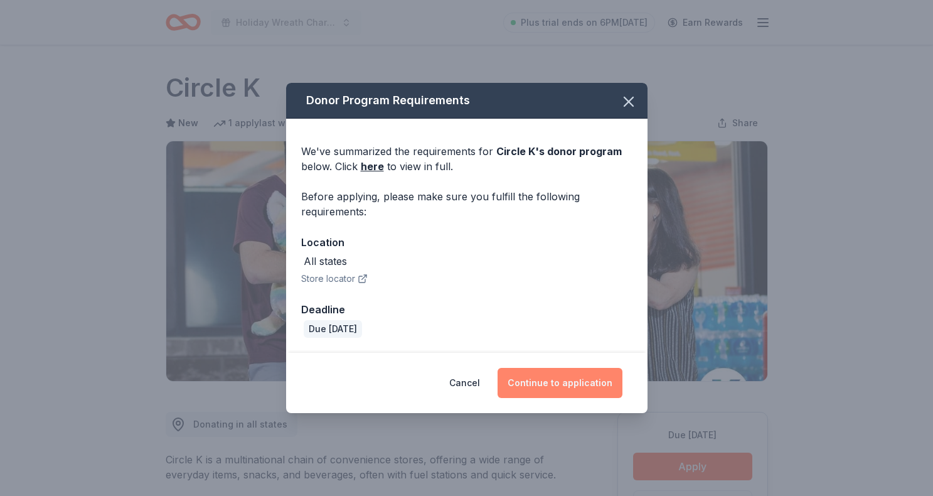
click at [574, 383] on button "Continue to application" at bounding box center [560, 383] width 125 height 30
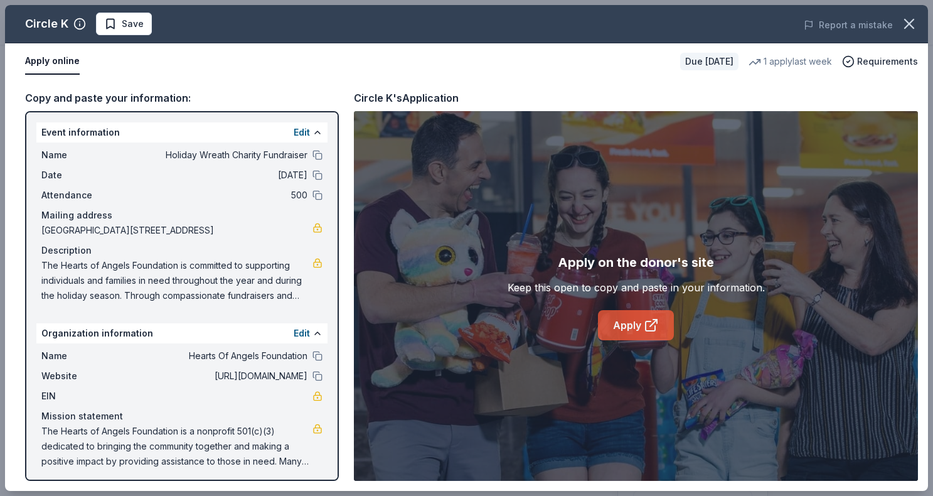
click at [665, 321] on link "Apply" at bounding box center [636, 325] width 76 height 30
click at [644, 323] on icon at bounding box center [651, 325] width 15 height 15
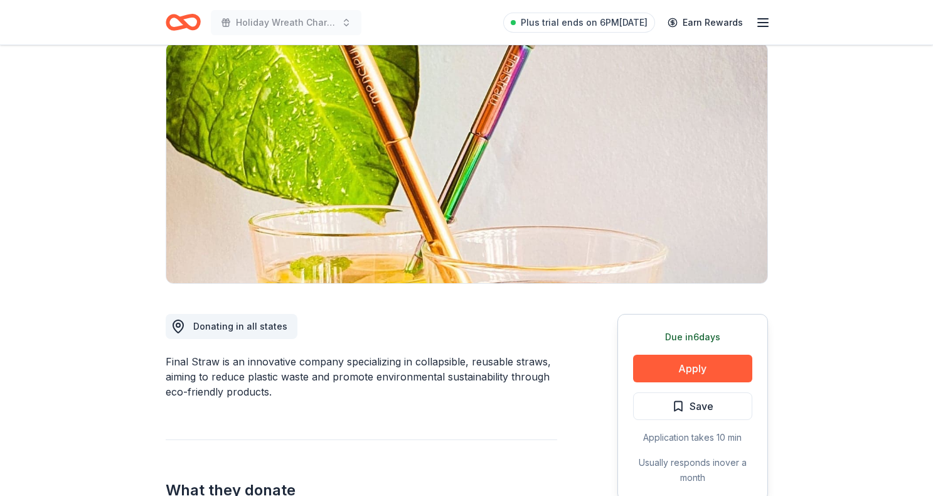
scroll to position [104, 0]
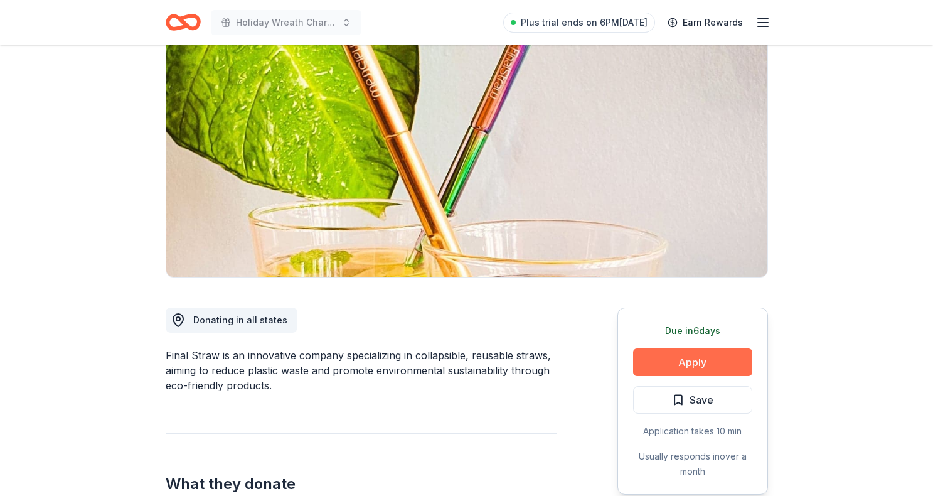
click at [680, 363] on button "Apply" at bounding box center [692, 362] width 119 height 28
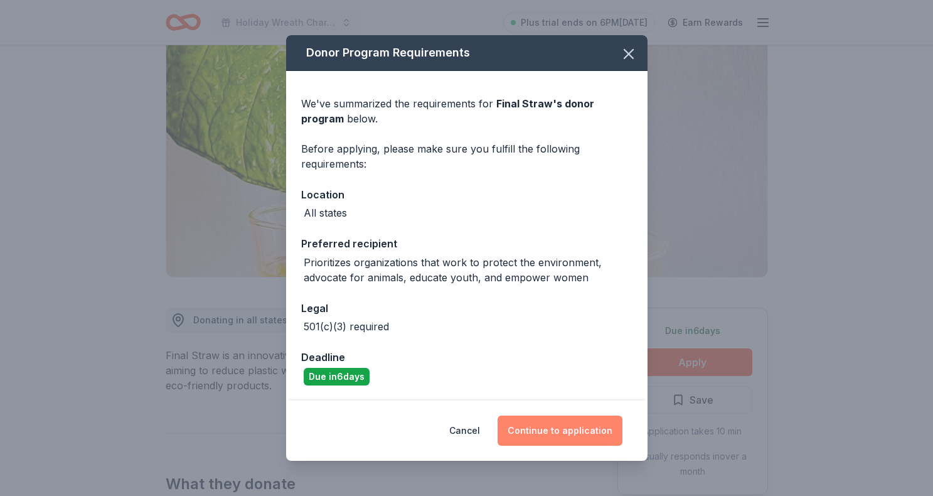
click at [552, 424] on button "Continue to application" at bounding box center [560, 430] width 125 height 30
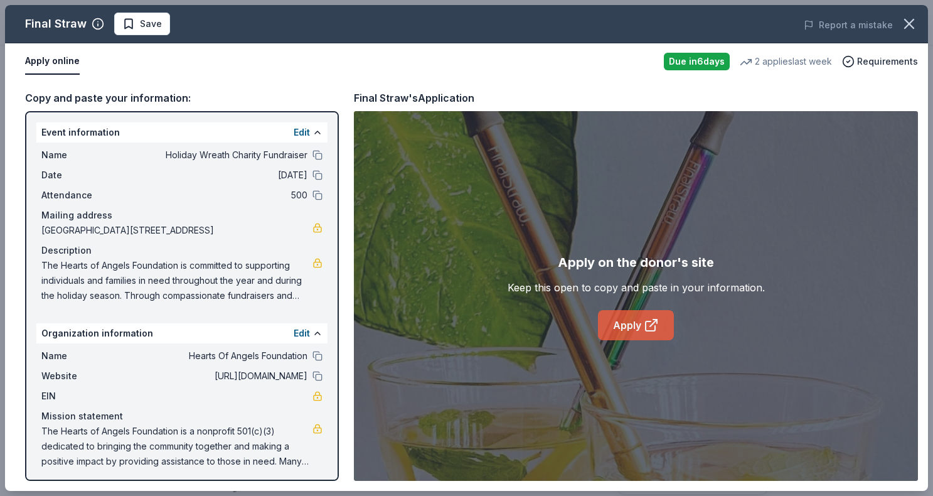
click at [638, 334] on link "Apply" at bounding box center [636, 325] width 76 height 30
